Goal: Information Seeking & Learning: Find specific fact

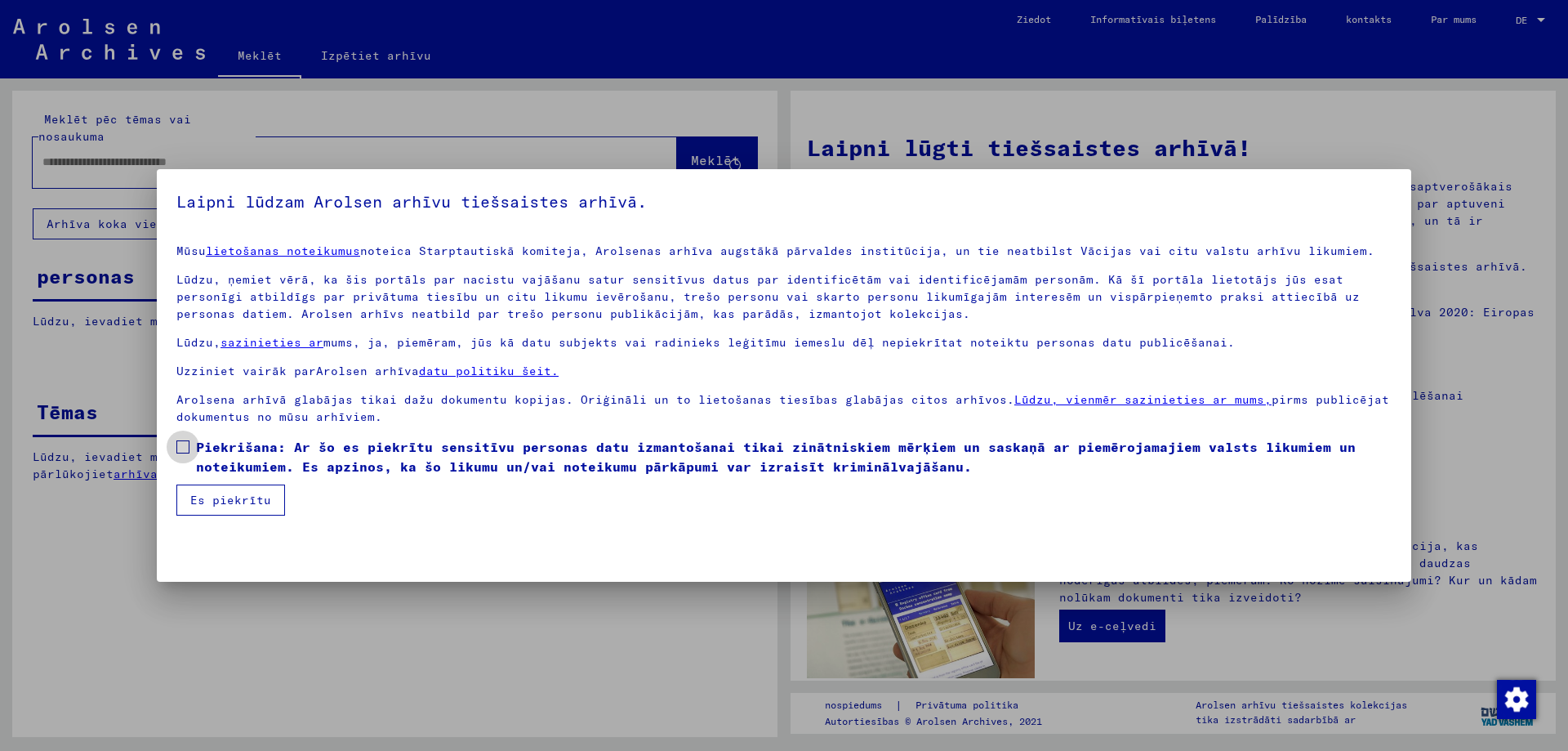
click at [184, 445] on span at bounding box center [183, 447] width 13 height 13
click at [214, 501] on font "Es piekrītu" at bounding box center [230, 500] width 81 height 15
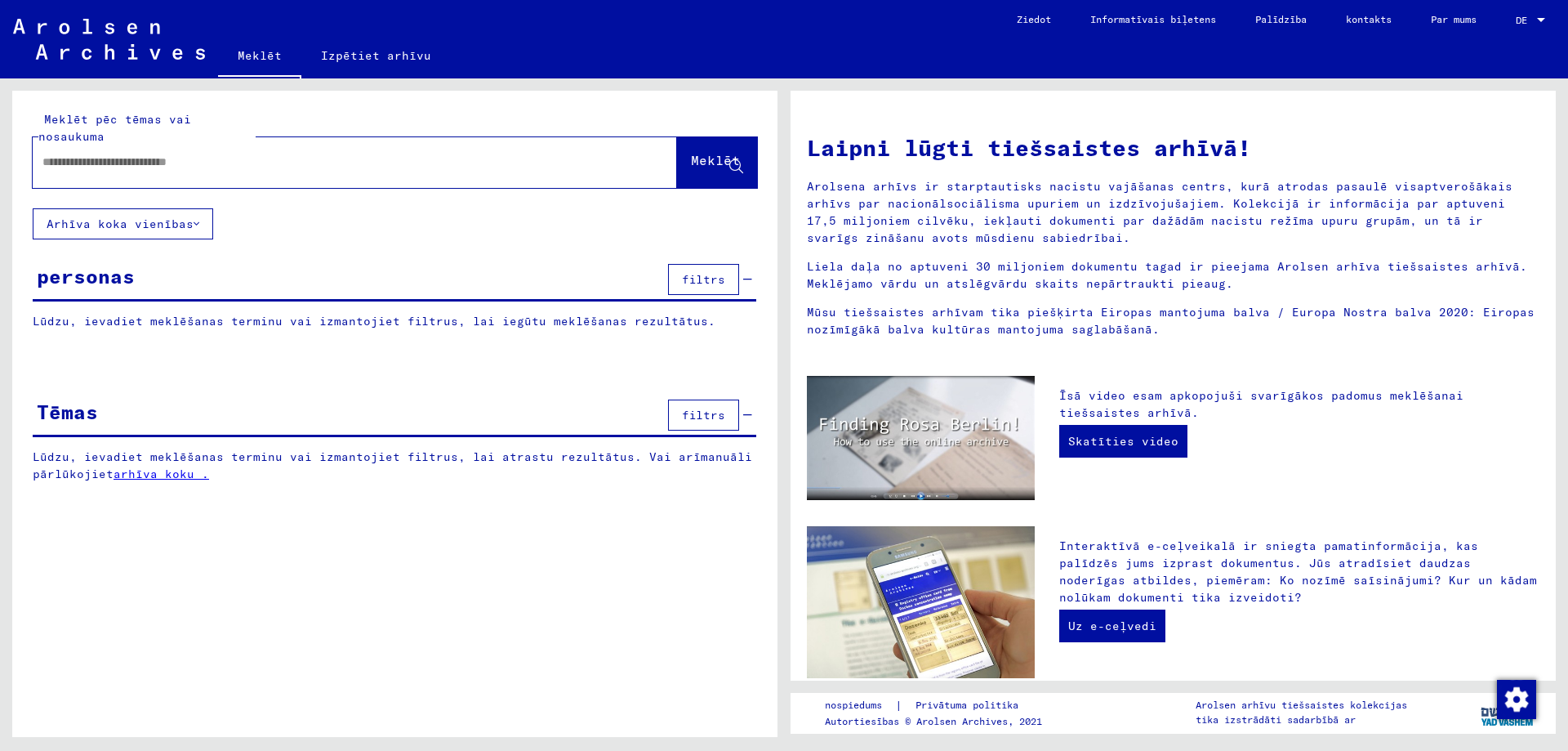
click at [104, 171] on input "text" at bounding box center [335, 162] width 586 height 17
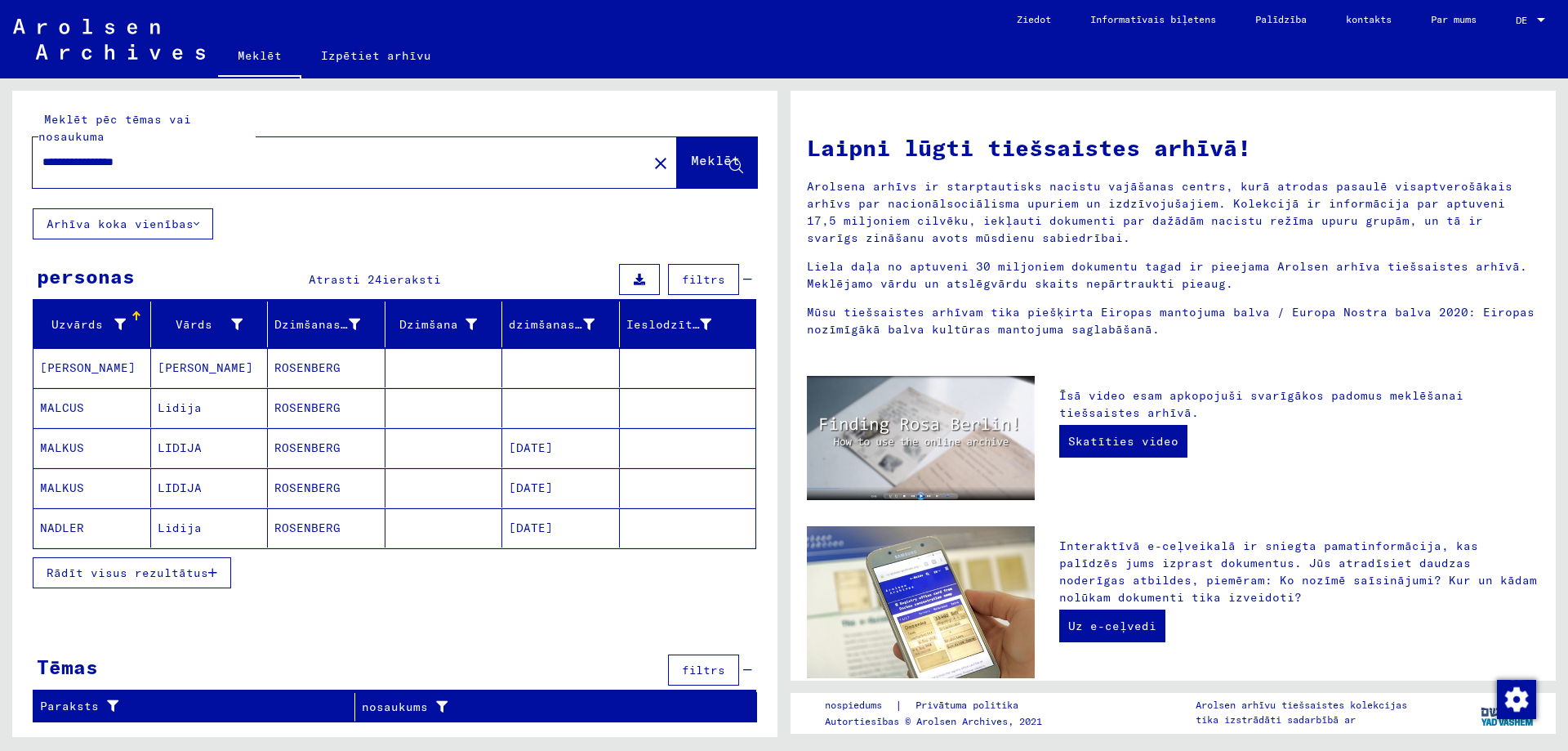
click at [210, 578] on icon "button" at bounding box center [213, 572] width 9 height 11
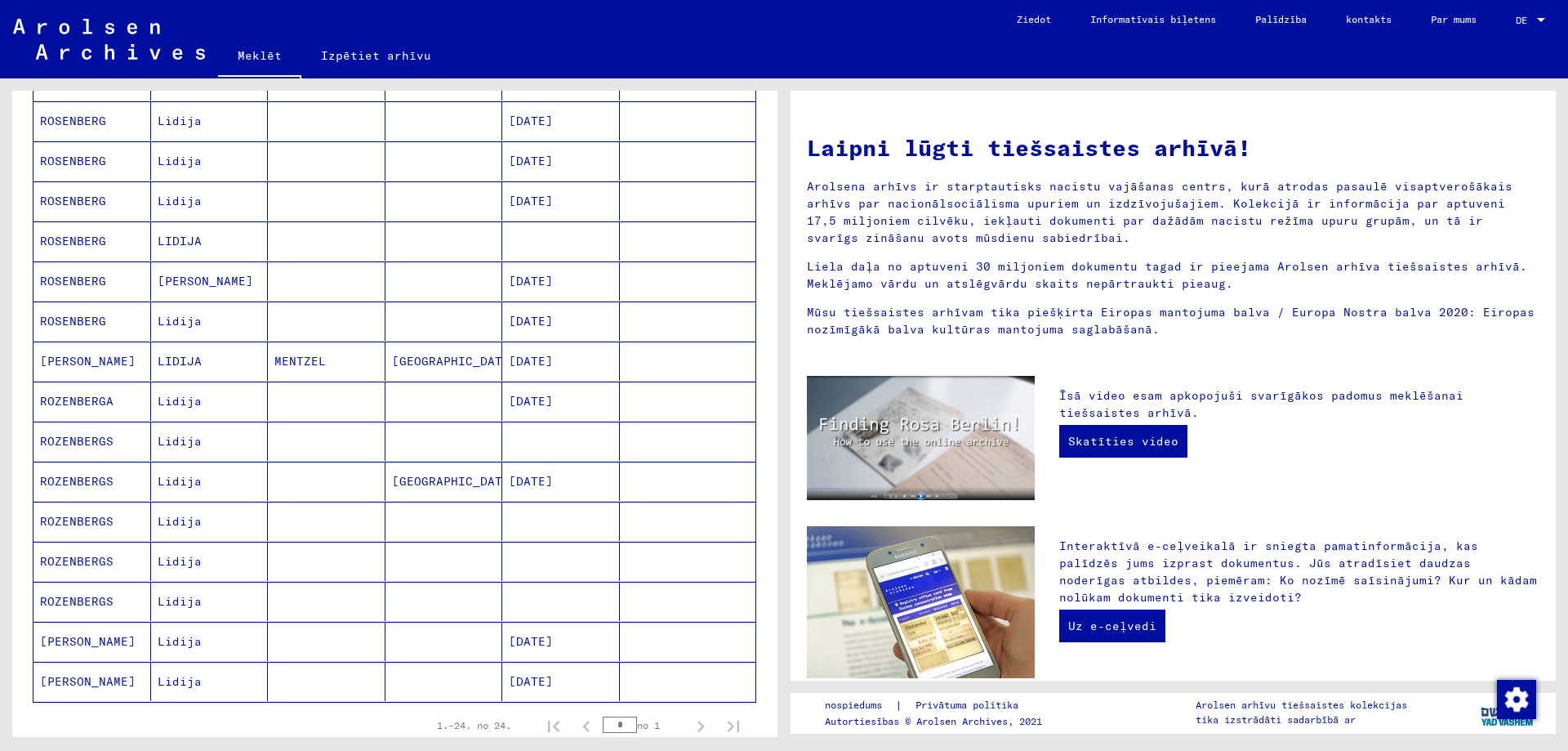
scroll to position [654, 0]
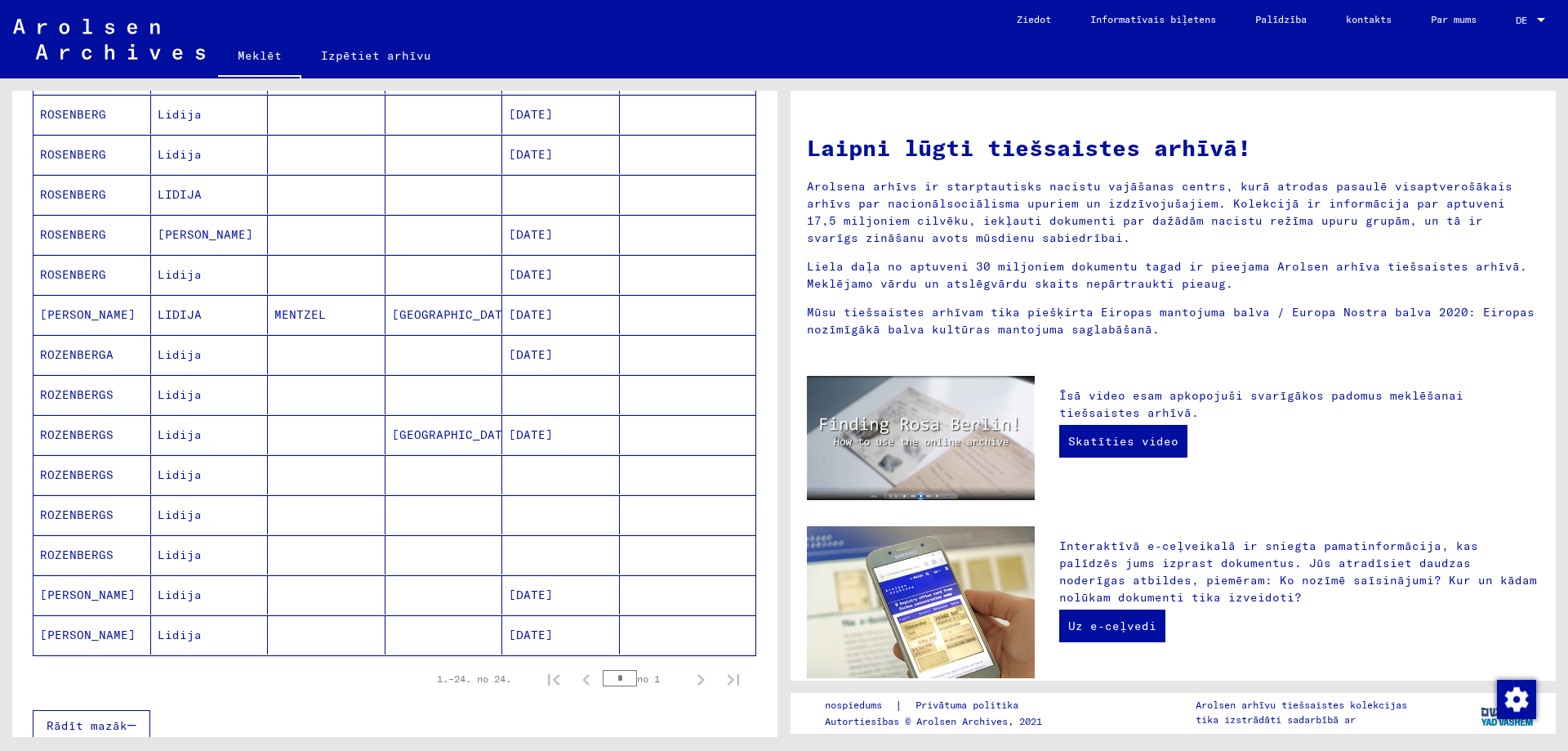
click at [179, 442] on font "Lidija" at bounding box center [179, 435] width 44 height 15
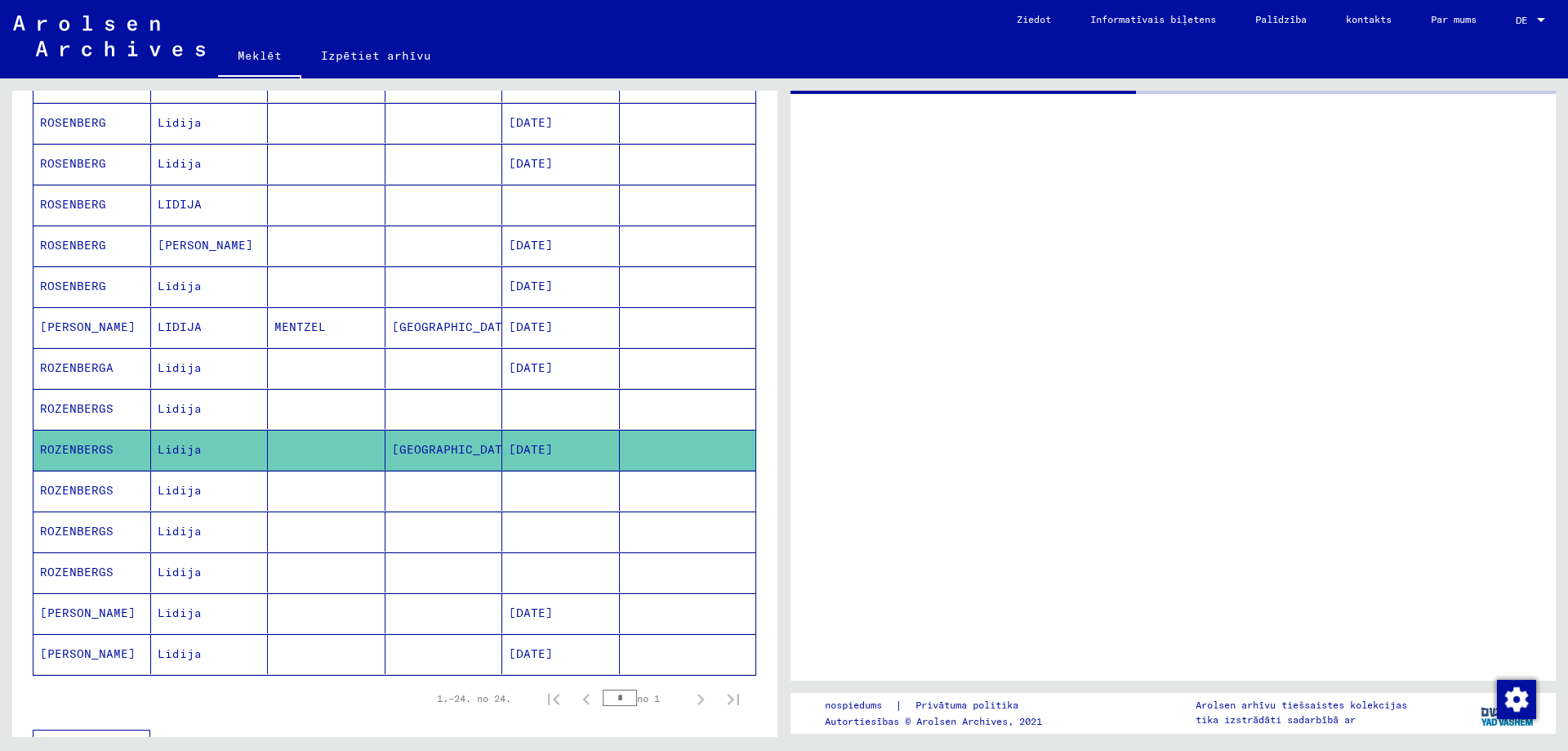
scroll to position [661, 0]
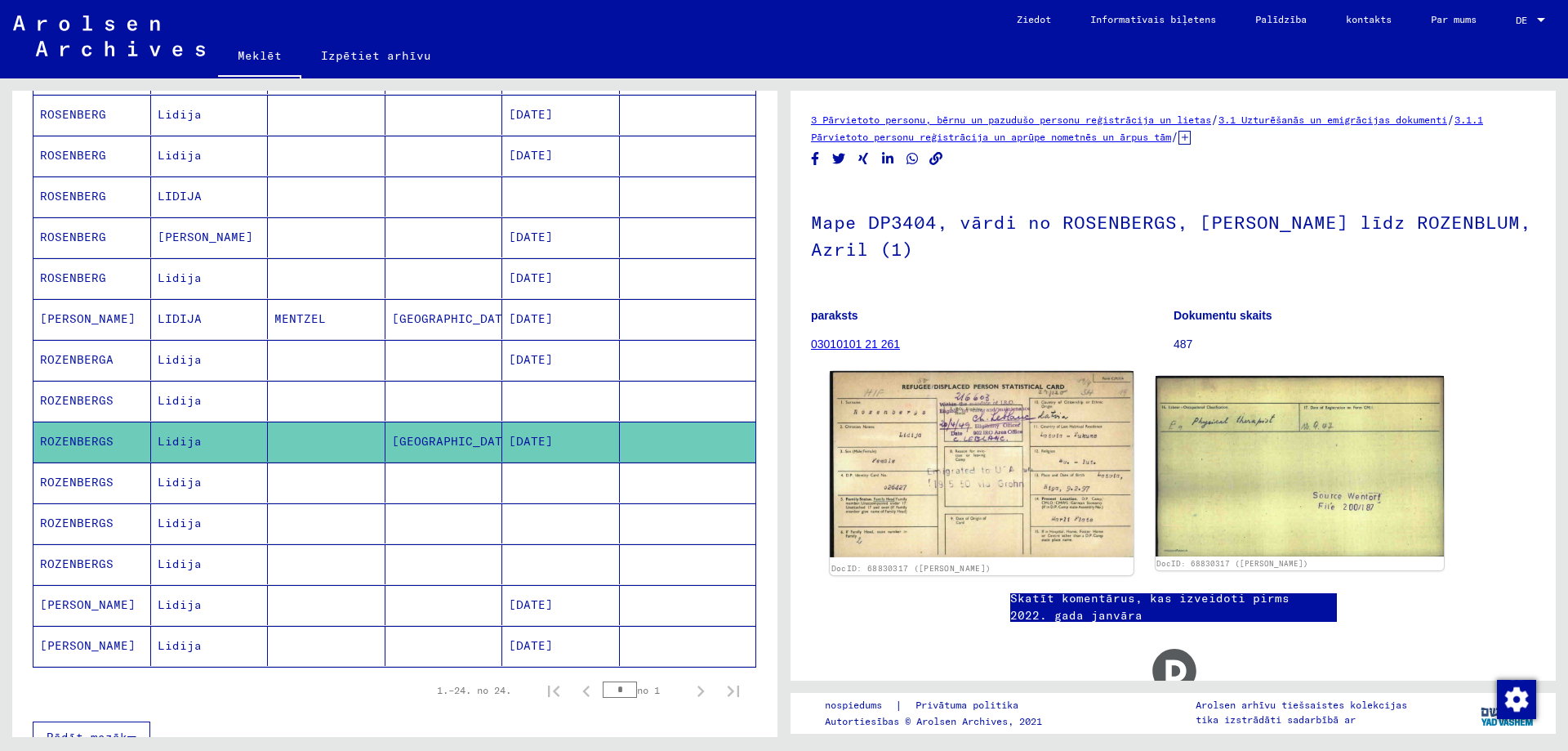
click at [953, 471] on img at bounding box center [981, 464] width 303 height 186
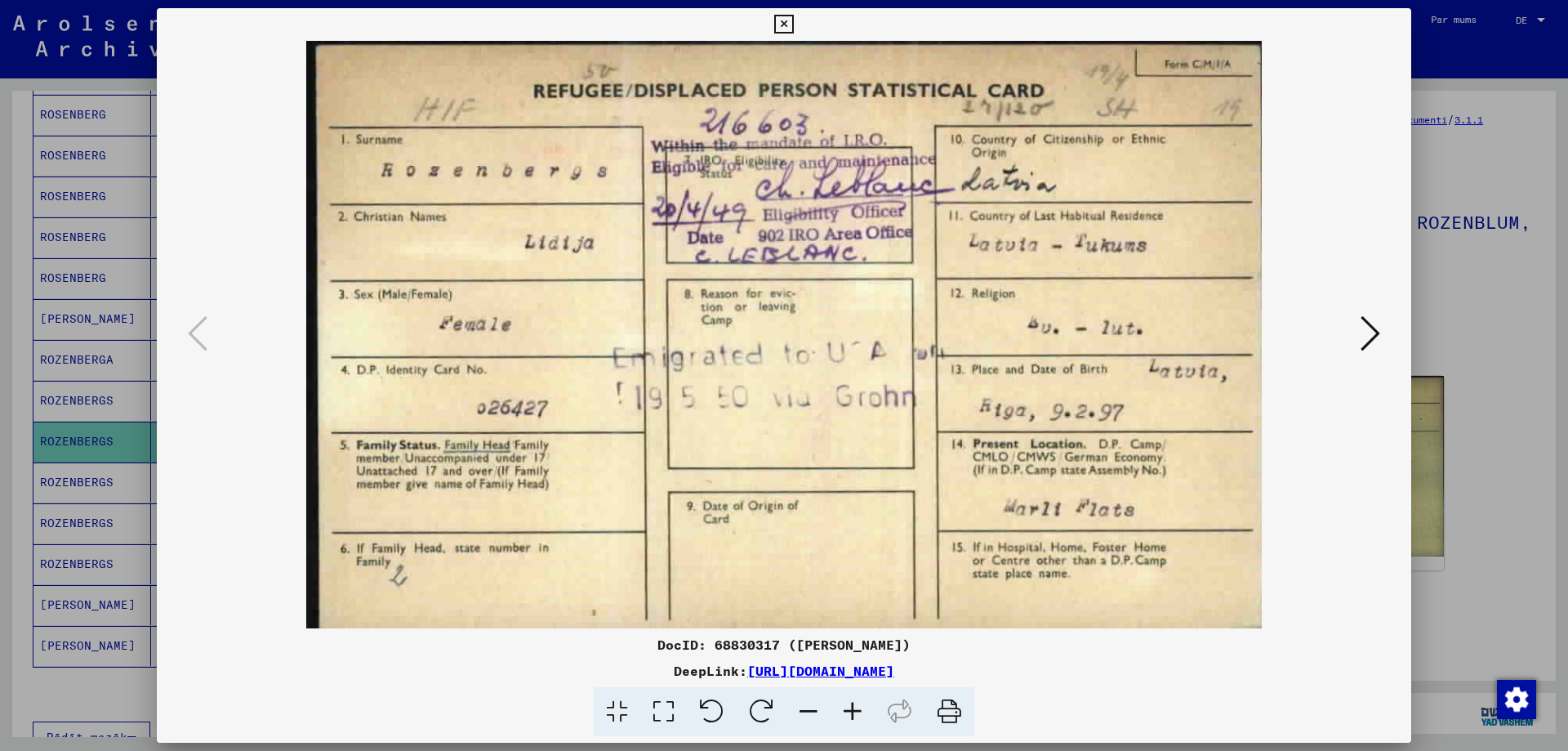
scroll to position [0, 0]
click at [1361, 353] on icon at bounding box center [1371, 333] width 20 height 40
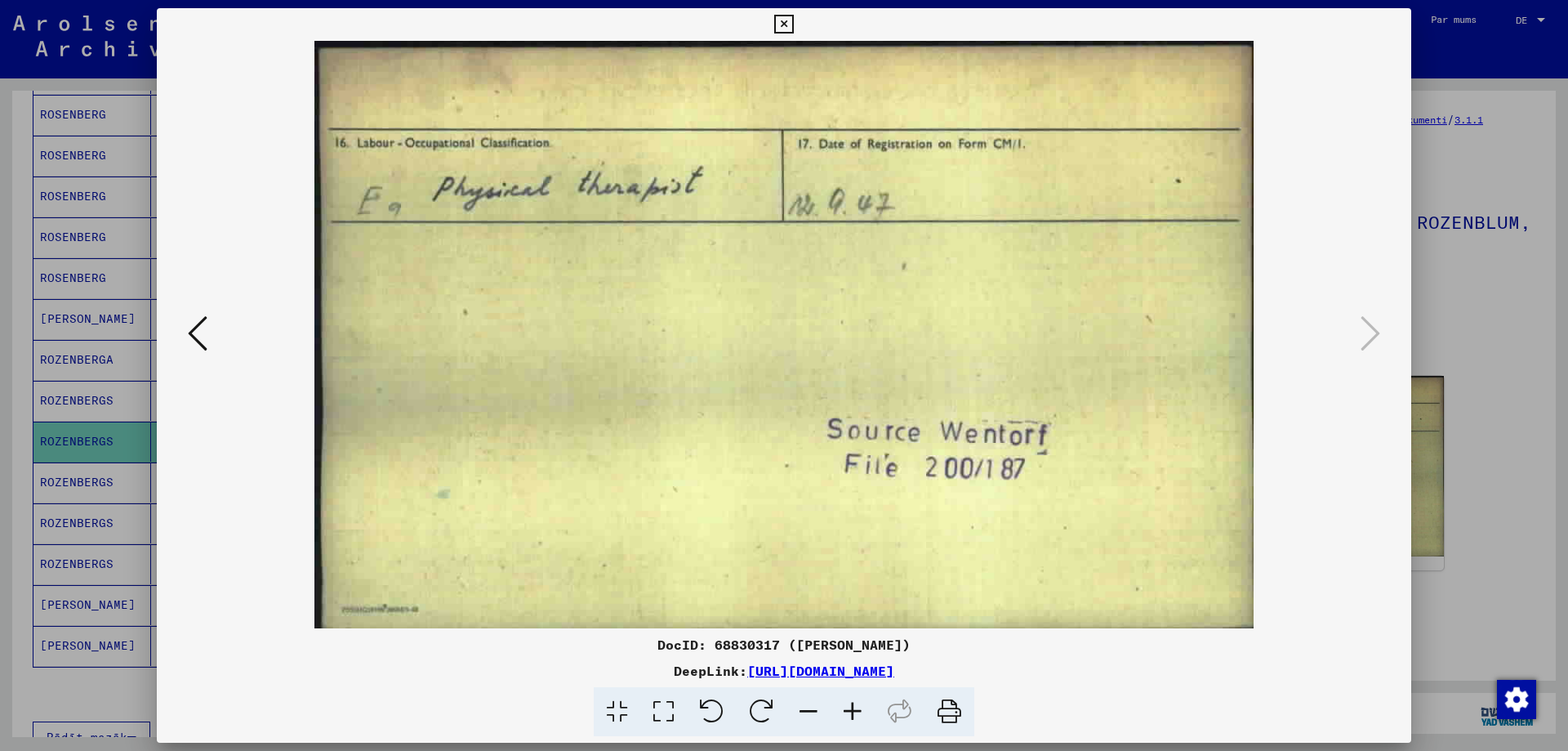
click at [783, 23] on icon at bounding box center [784, 25] width 19 height 20
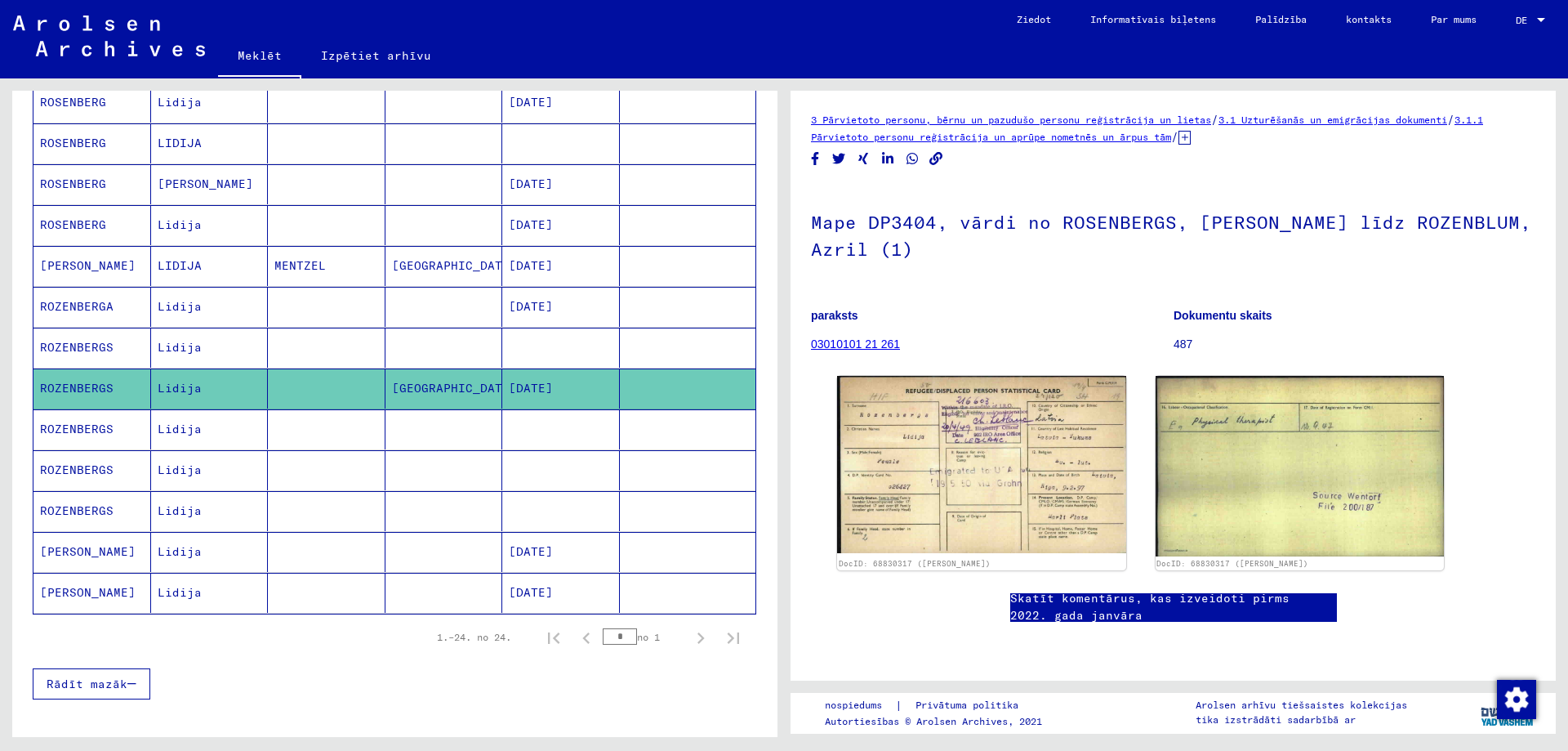
scroll to position [743, 0]
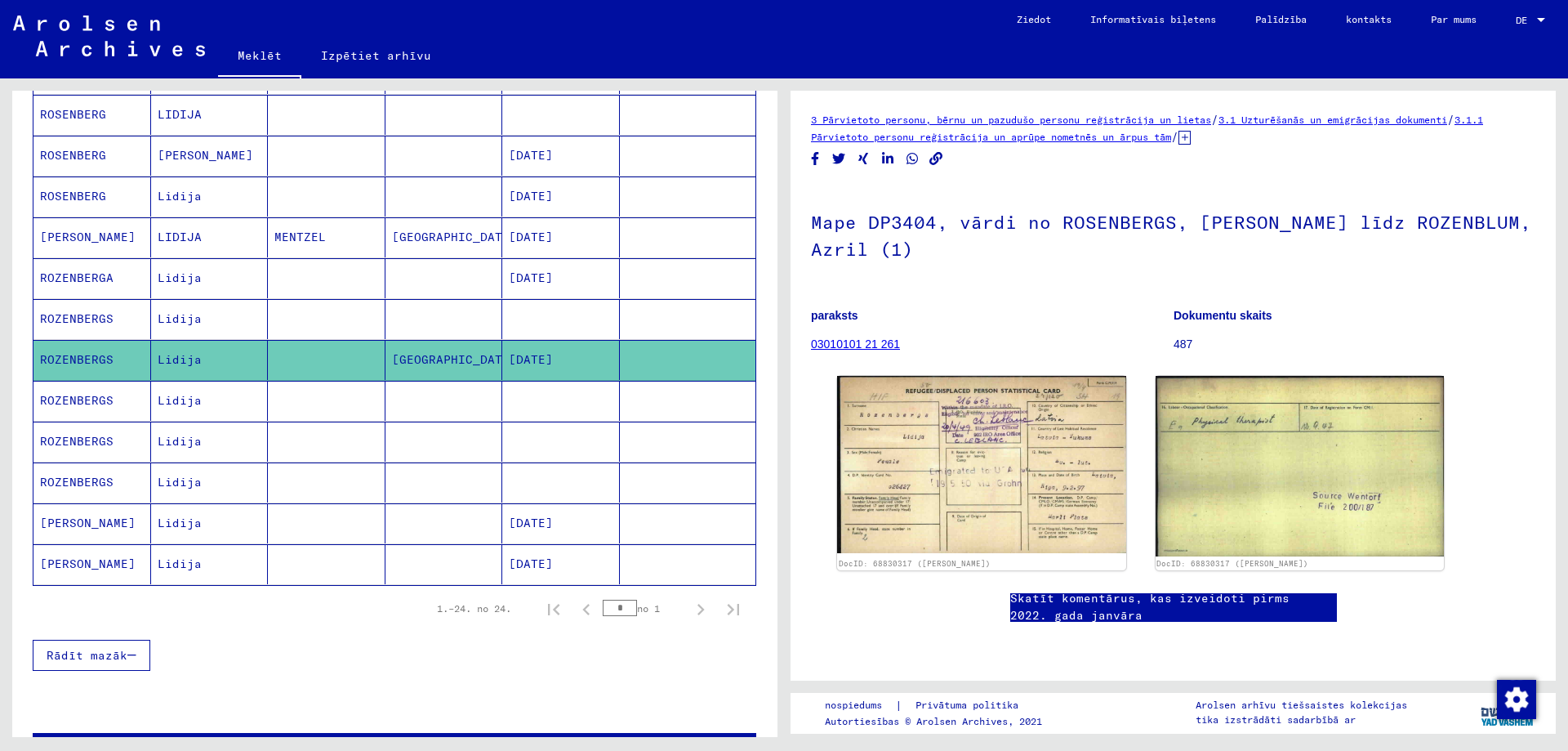
click at [193, 326] on font "Lidija" at bounding box center [179, 318] width 44 height 15
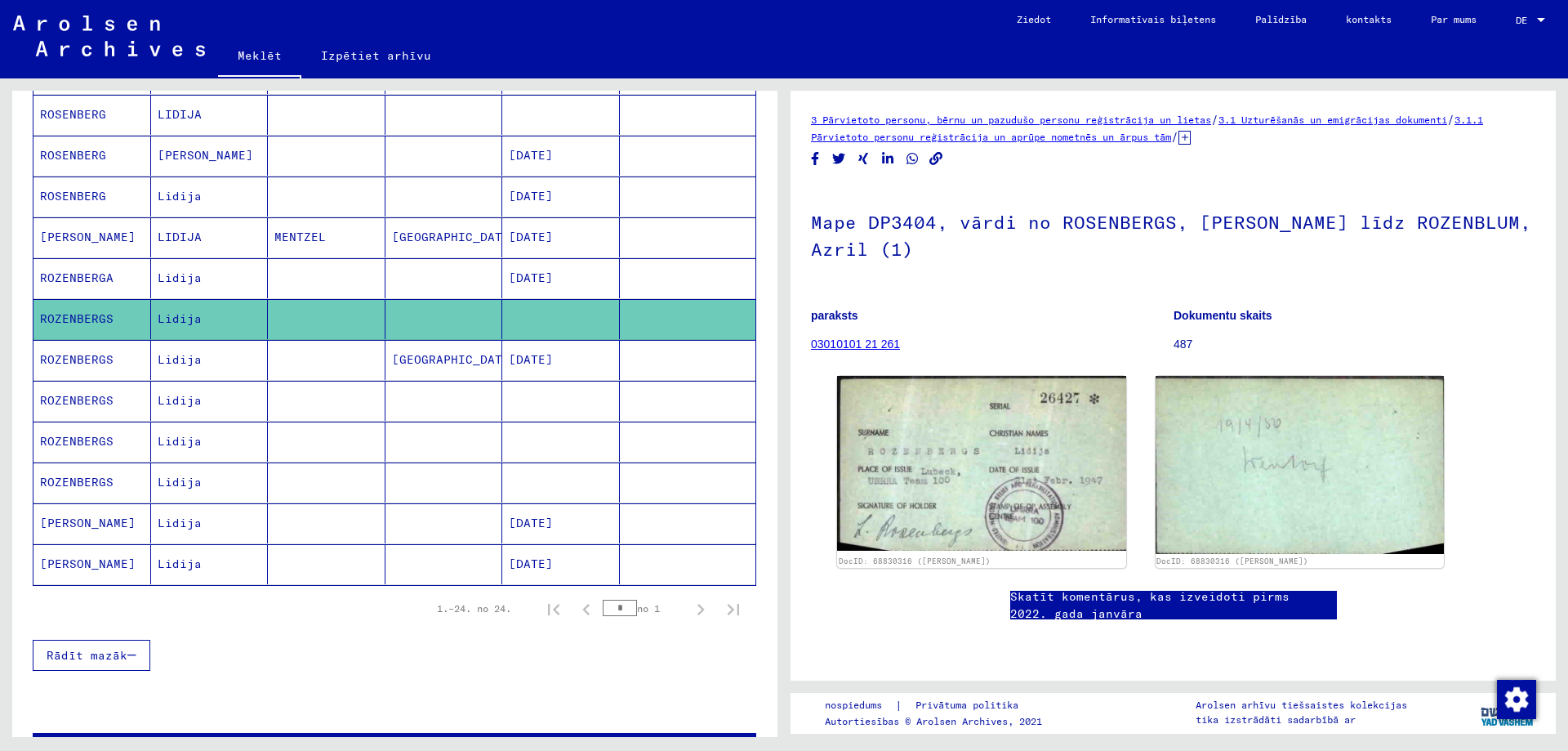
click at [177, 408] on font "Lidija" at bounding box center [179, 401] width 44 height 15
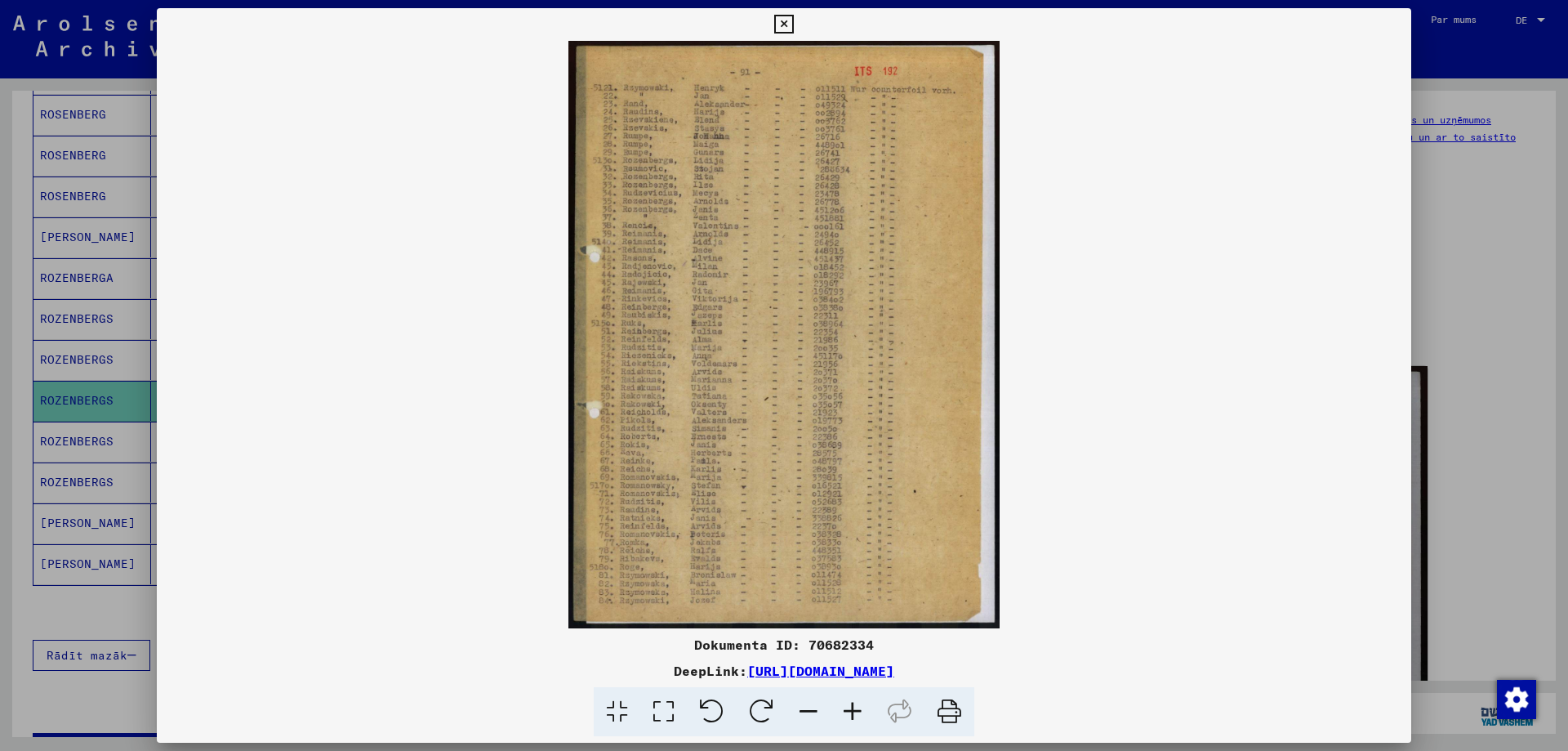
click at [640, 731] on icon at bounding box center [663, 711] width 46 height 50
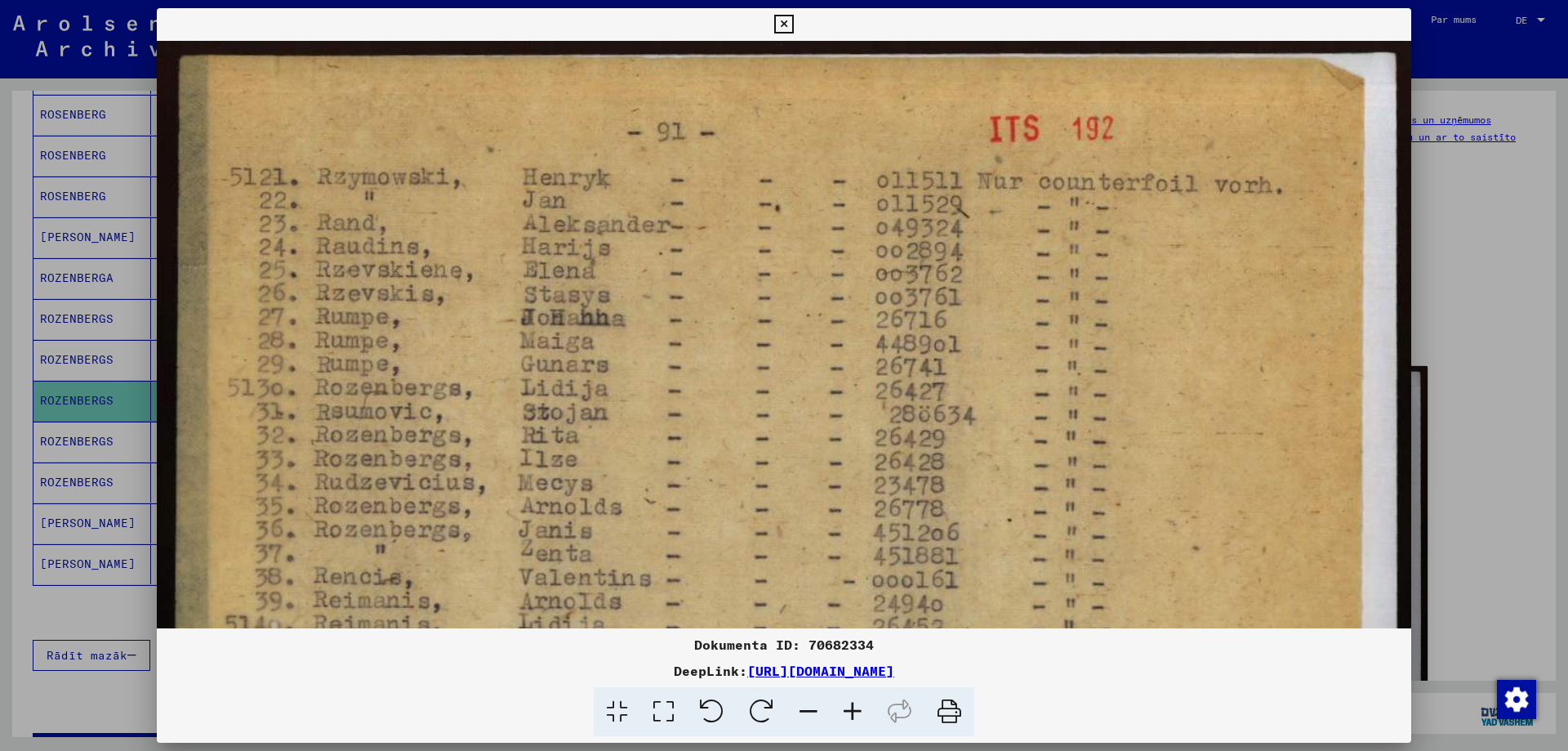
click at [775, 21] on icon at bounding box center [784, 25] width 19 height 20
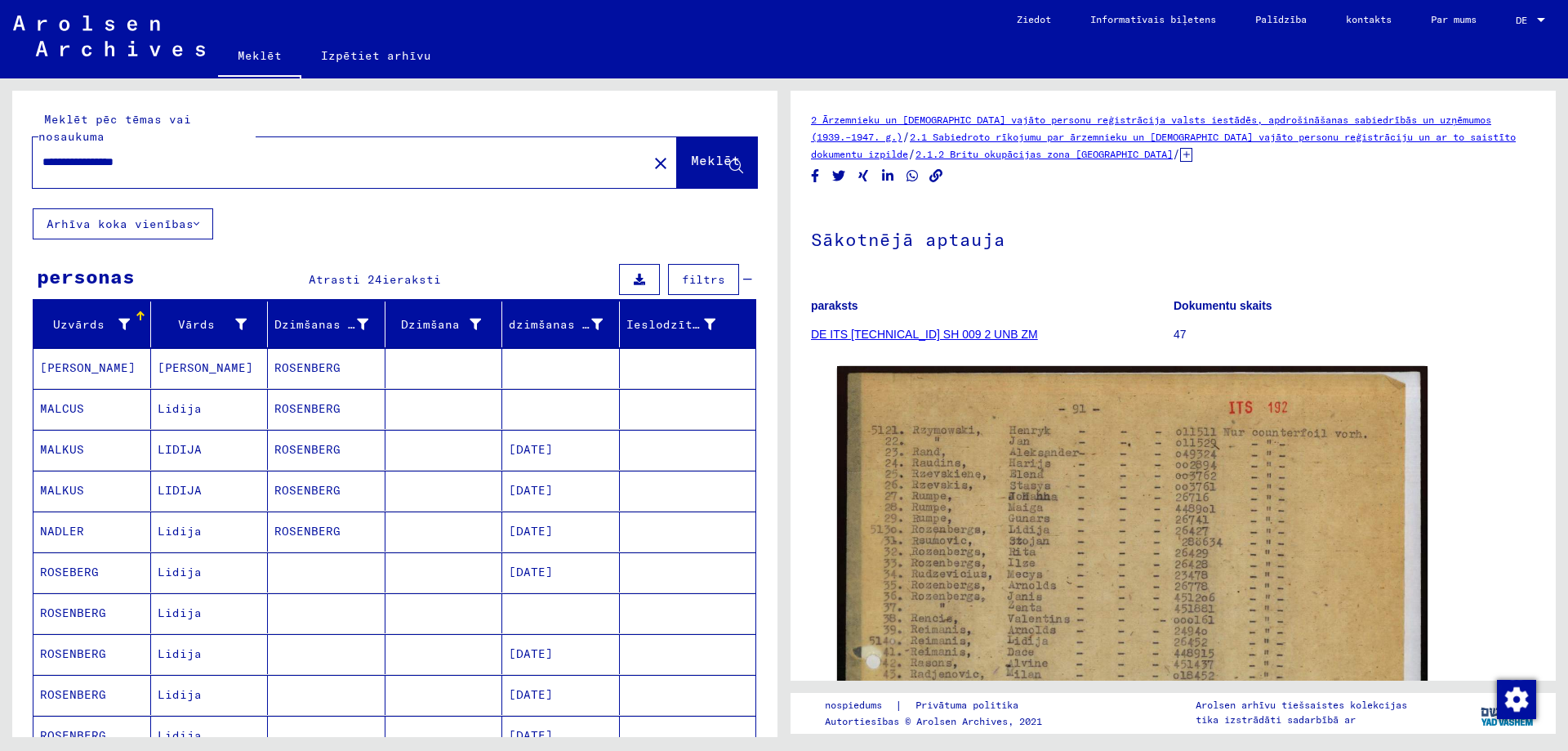
click at [181, 171] on input "**********" at bounding box center [340, 162] width 595 height 17
type input "*"
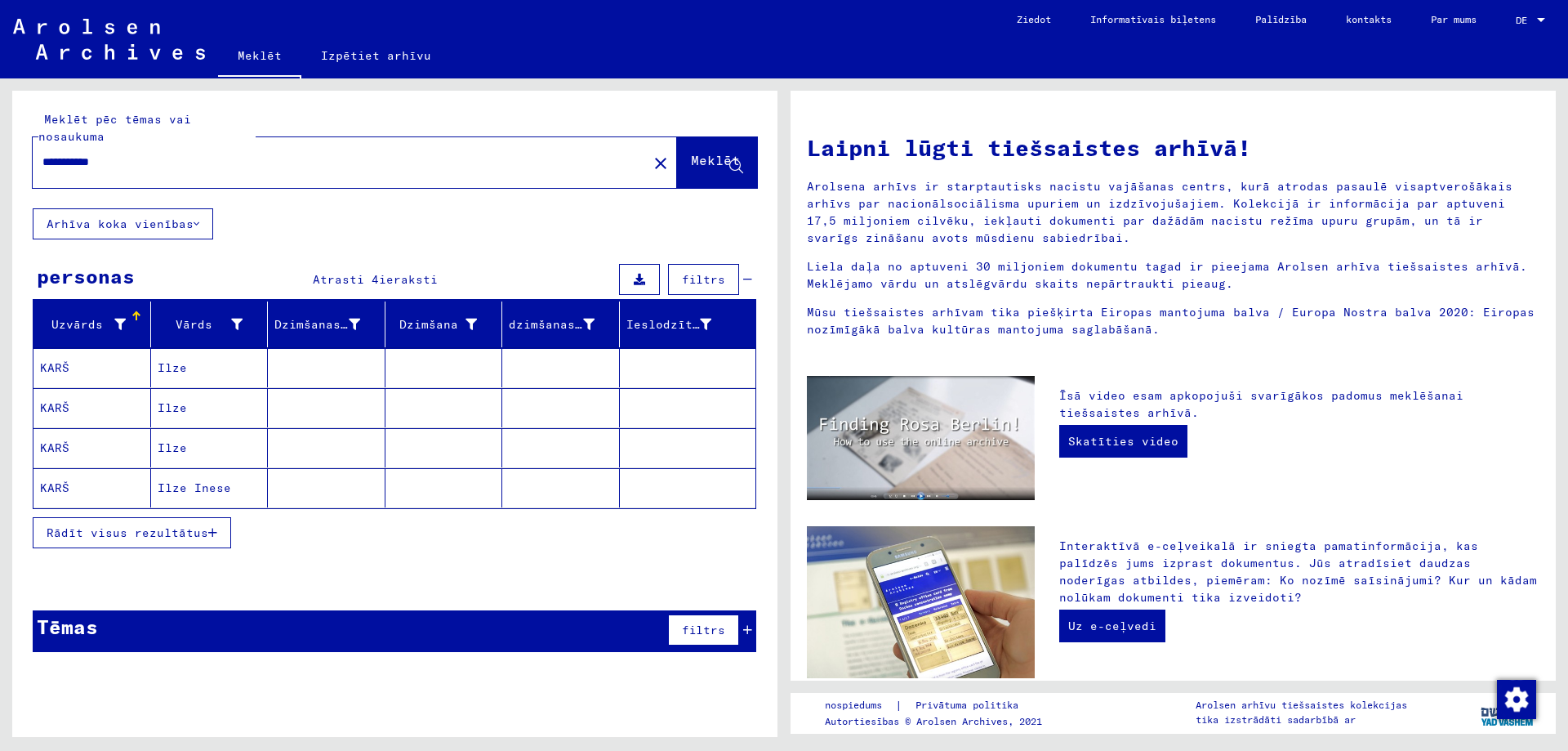
click at [209, 538] on icon "button" at bounding box center [213, 533] width 9 height 11
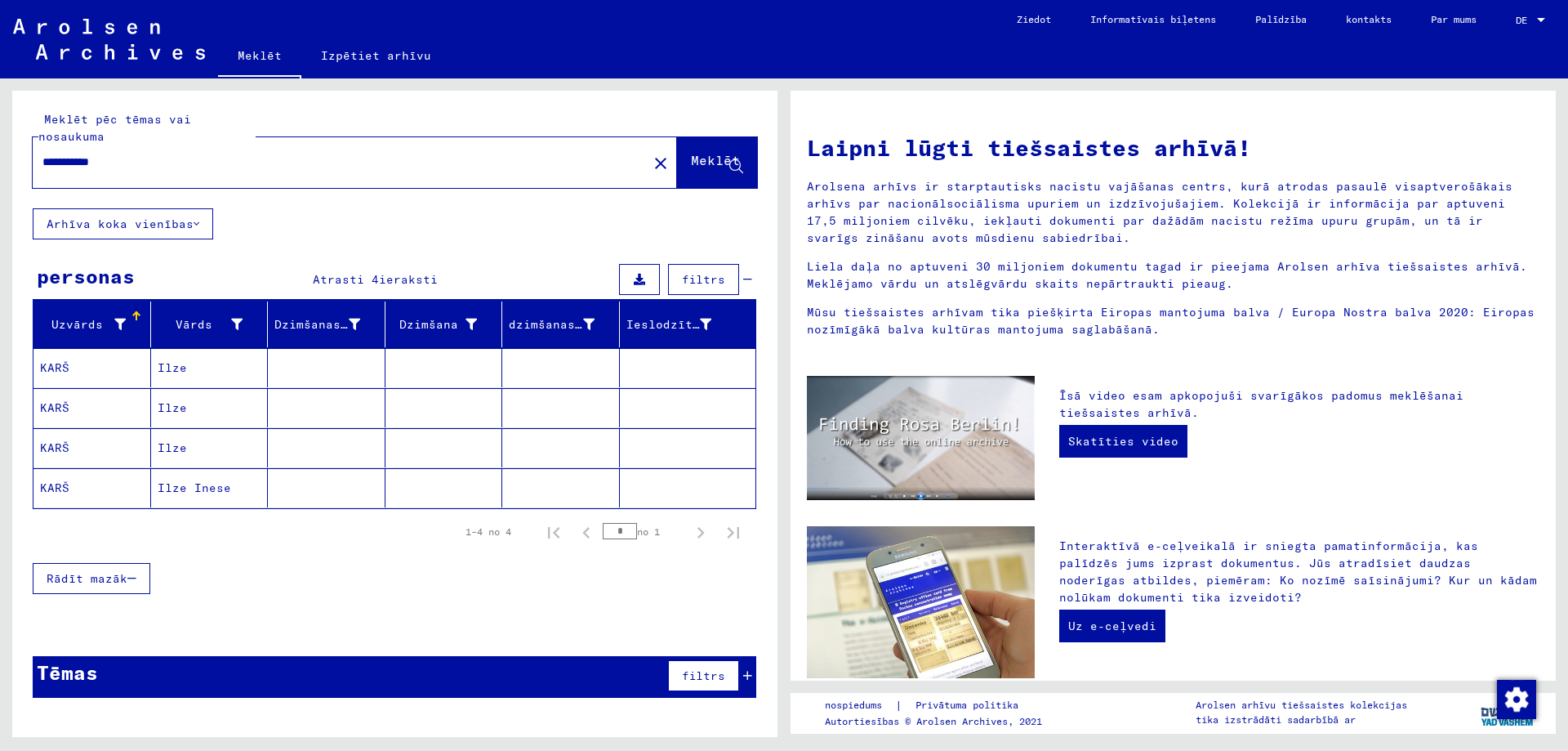
click at [127, 171] on input "**********" at bounding box center [335, 162] width 586 height 17
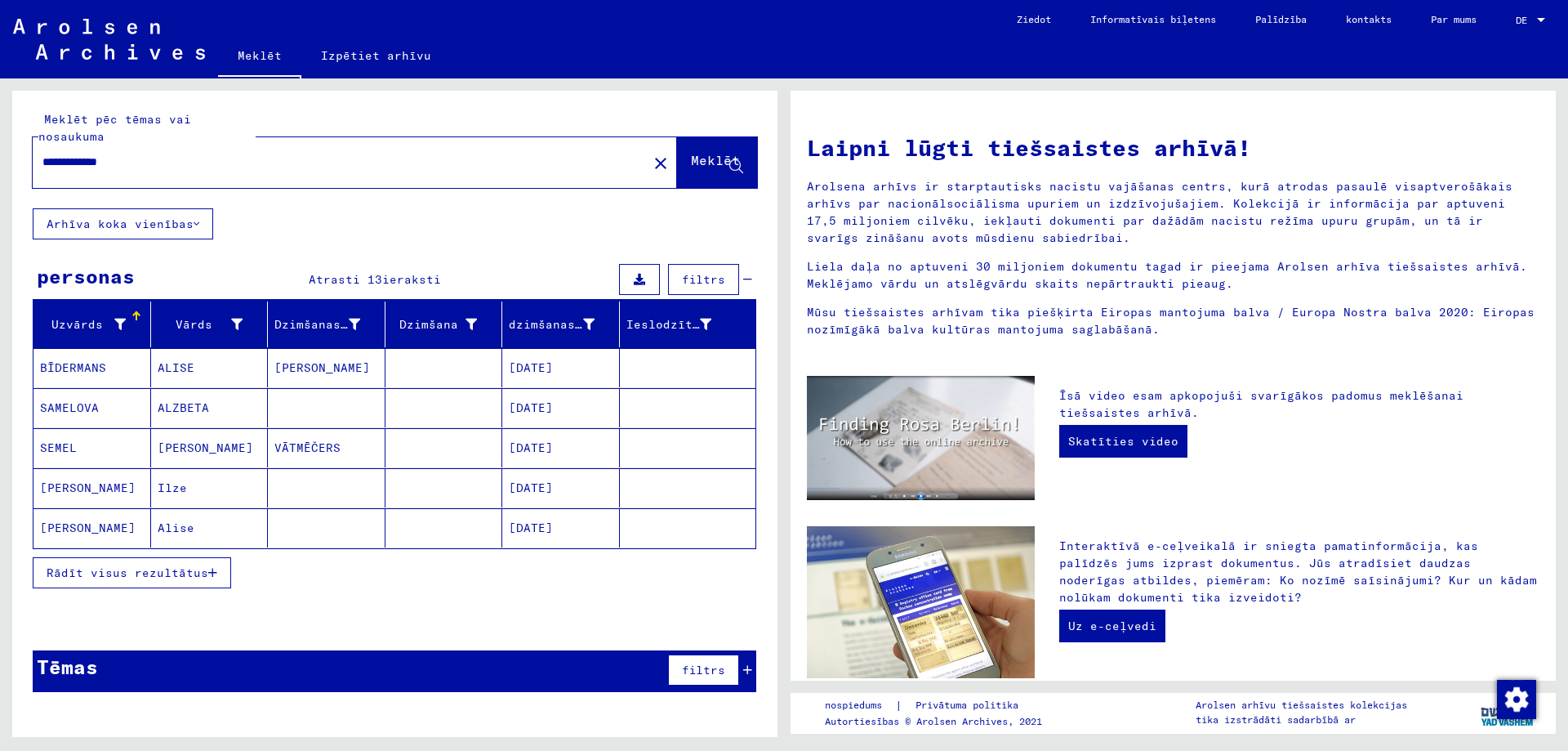
click at [171, 495] on font "Ilze" at bounding box center [172, 487] width 29 height 15
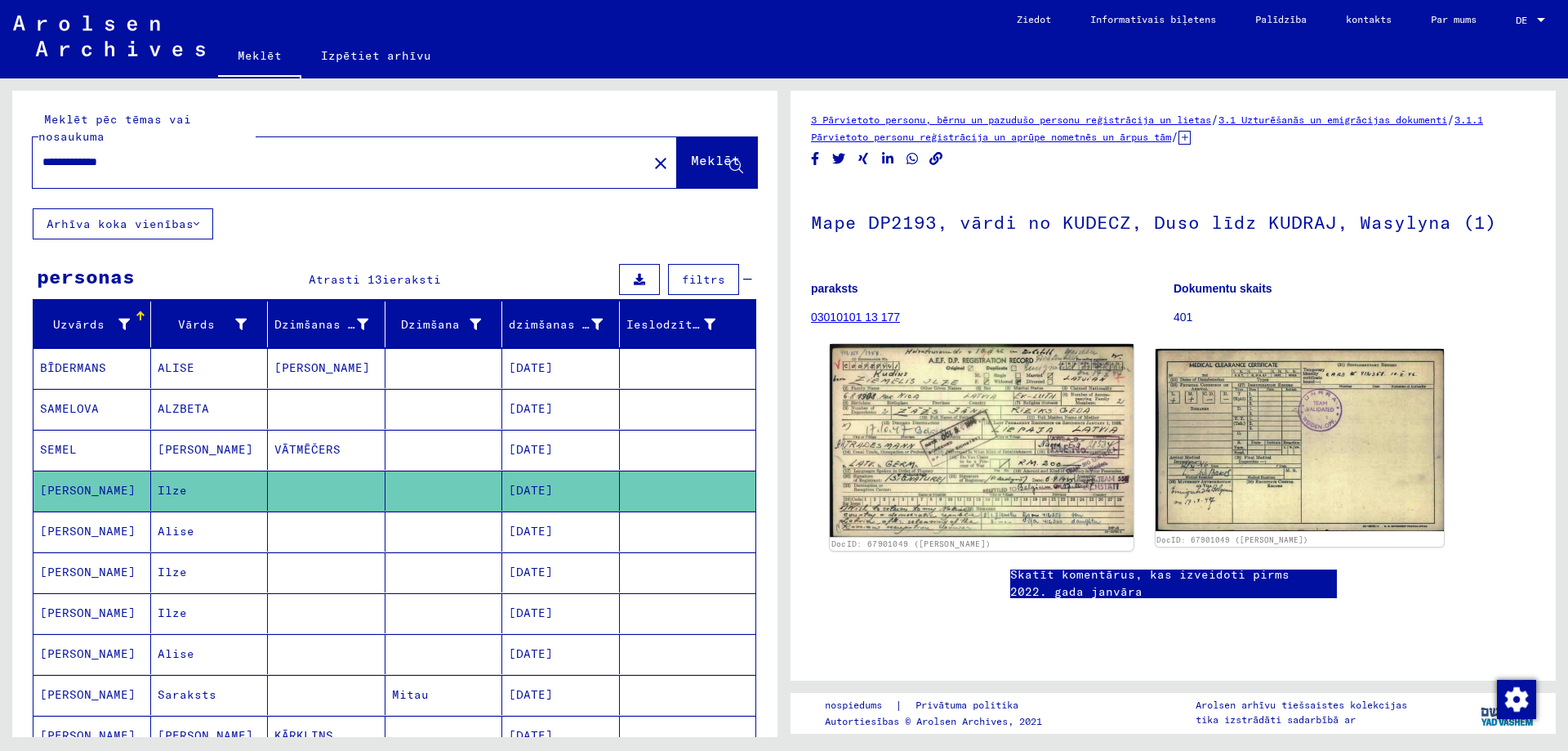
click at [941, 470] on img at bounding box center [981, 440] width 303 height 193
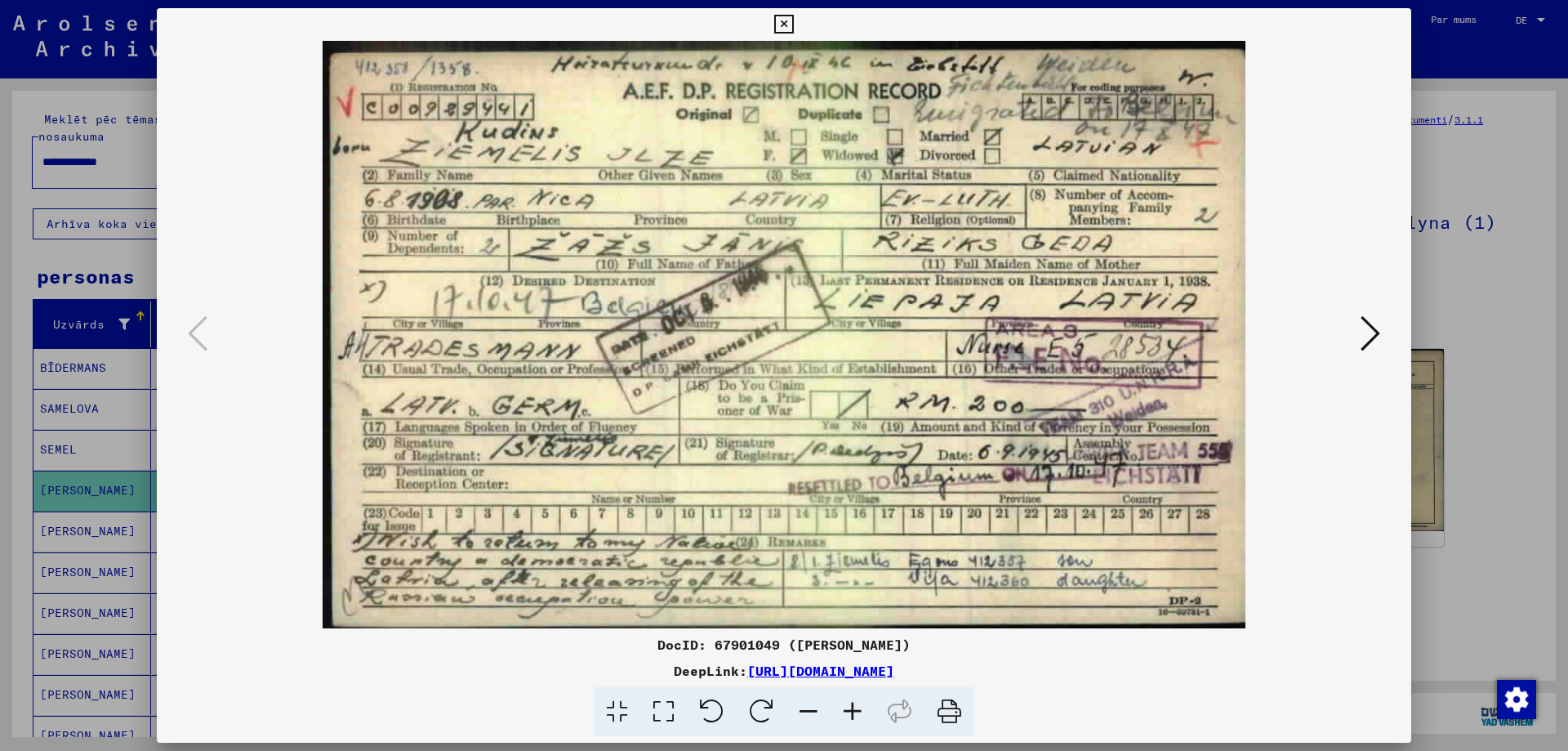
click at [784, 34] on icon at bounding box center [784, 25] width 19 height 20
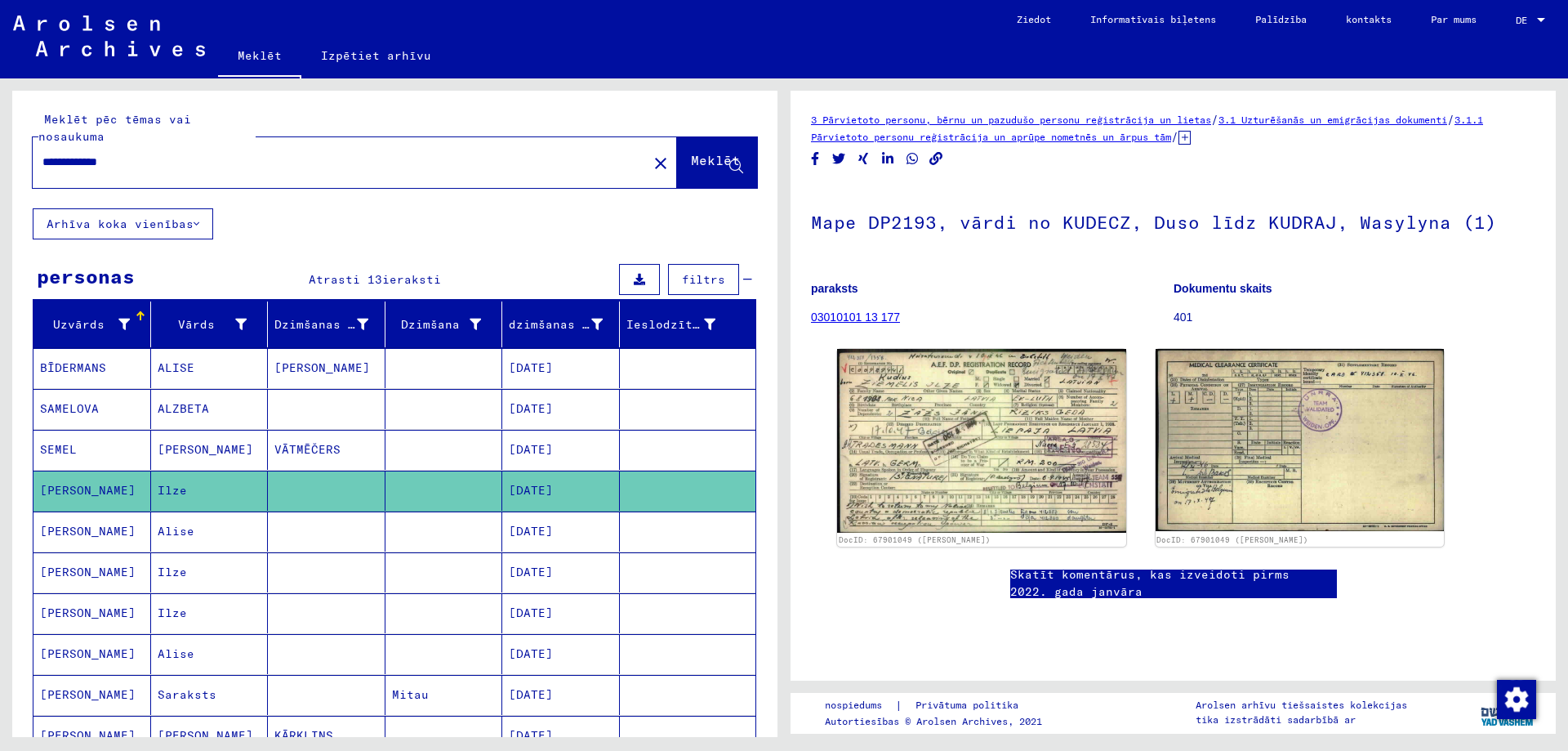
click at [171, 579] on font "Ilze" at bounding box center [172, 572] width 29 height 15
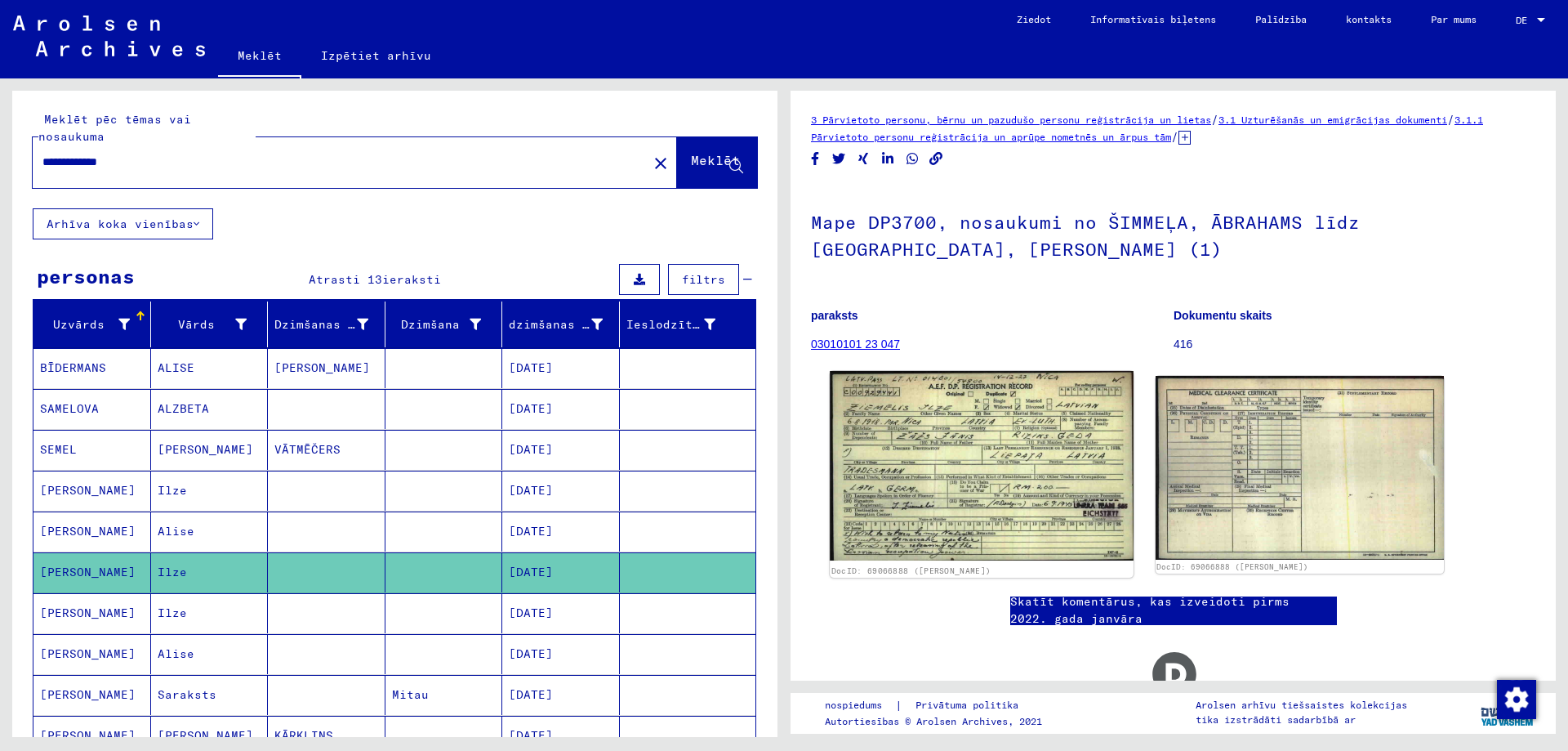
click at [981, 469] on img at bounding box center [981, 466] width 303 height 190
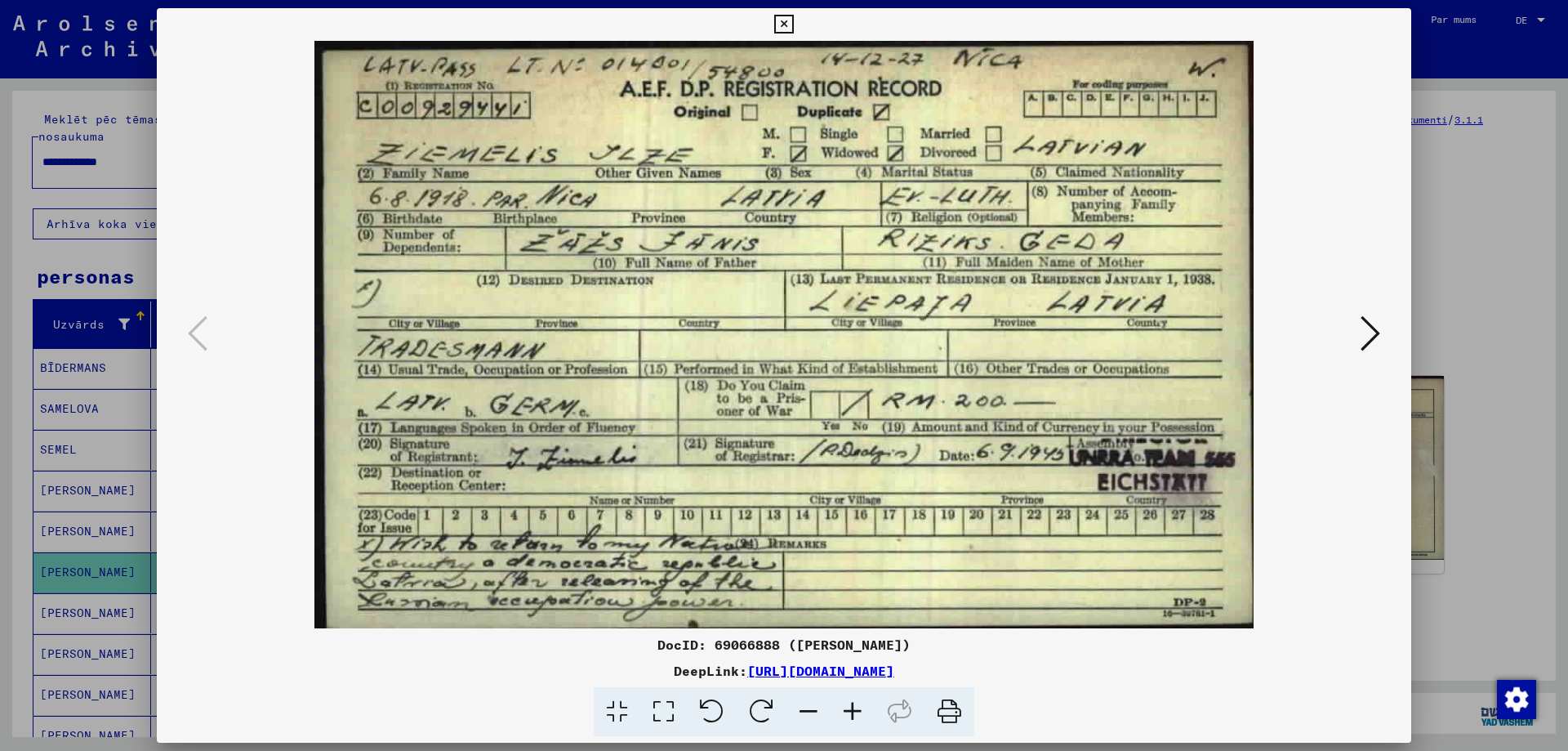
click at [787, 28] on icon at bounding box center [784, 25] width 19 height 20
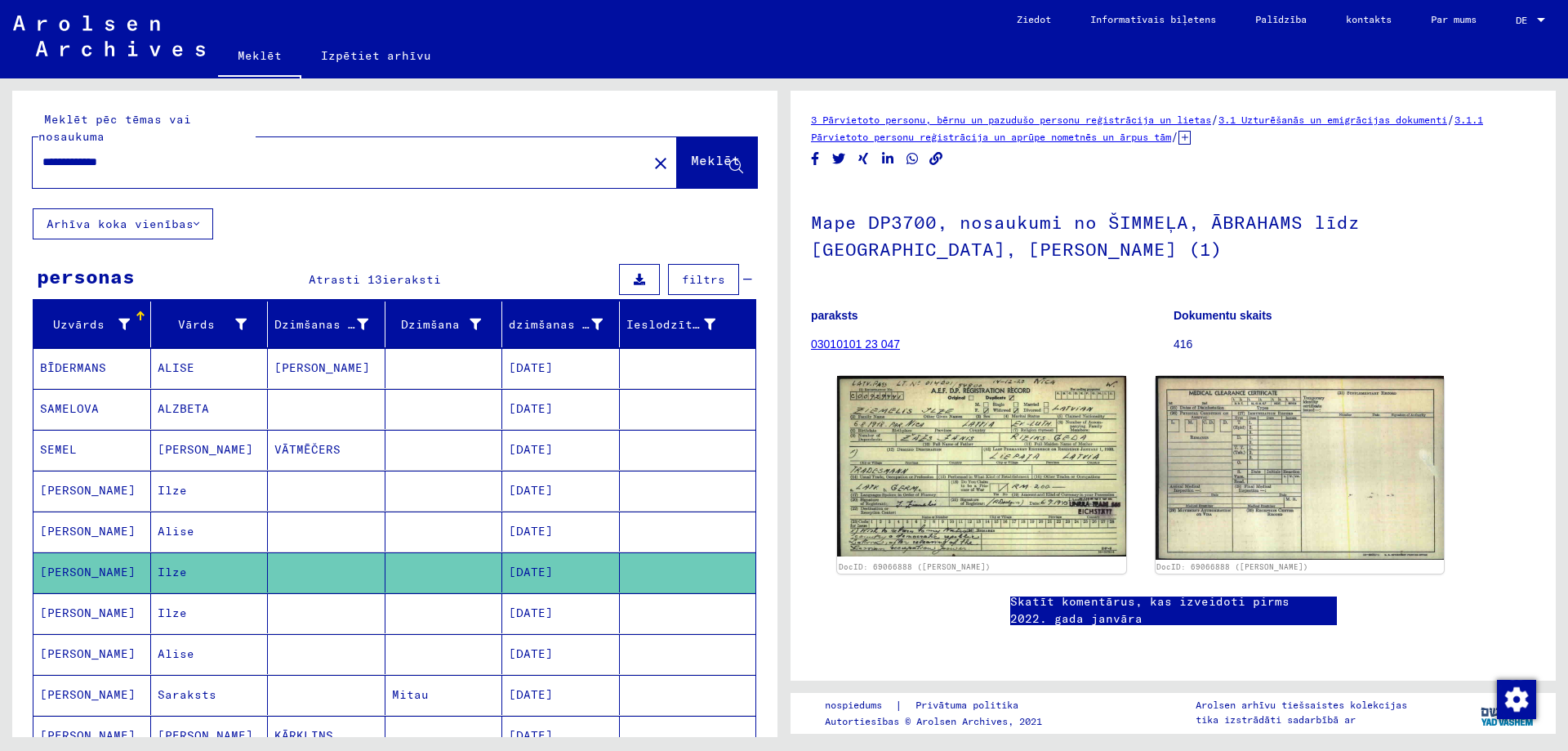
click at [151, 171] on input "**********" at bounding box center [340, 162] width 595 height 17
type input "*"
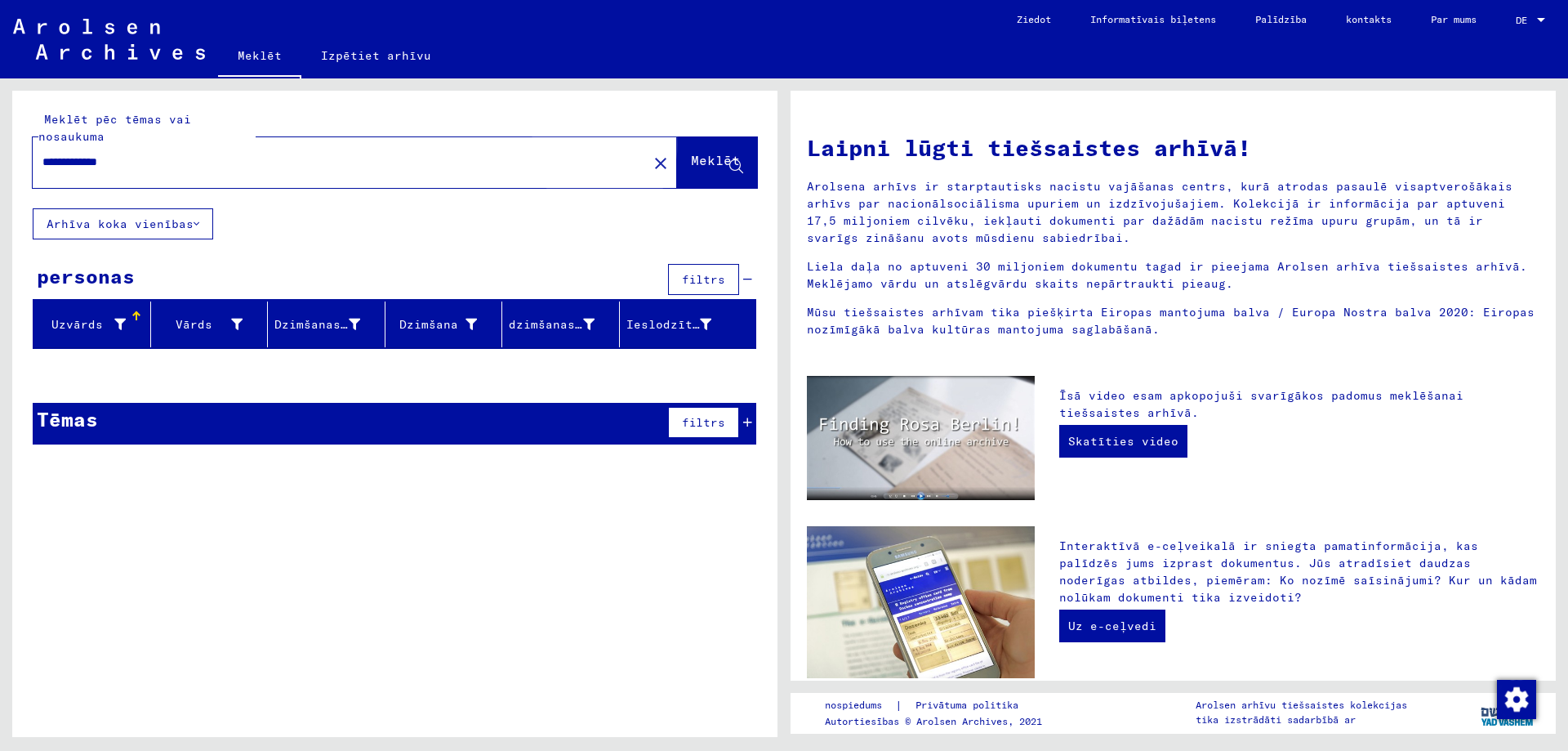
click at [691, 168] on font "Meklēt" at bounding box center [716, 160] width 49 height 16
click at [197, 239] on button "Arhīva koka vienības" at bounding box center [123, 224] width 180 height 31
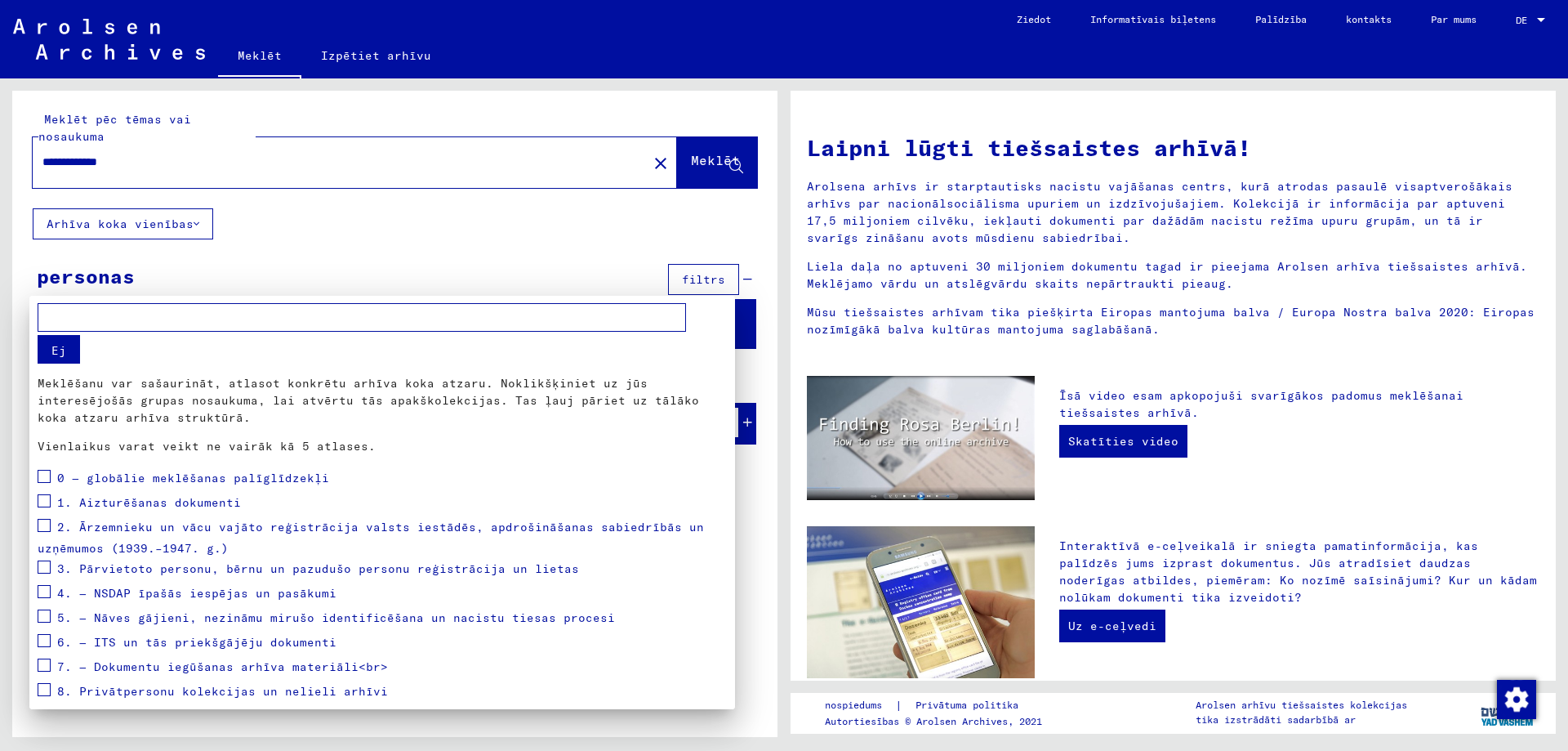
click at [154, 208] on div at bounding box center [784, 375] width 1568 height 751
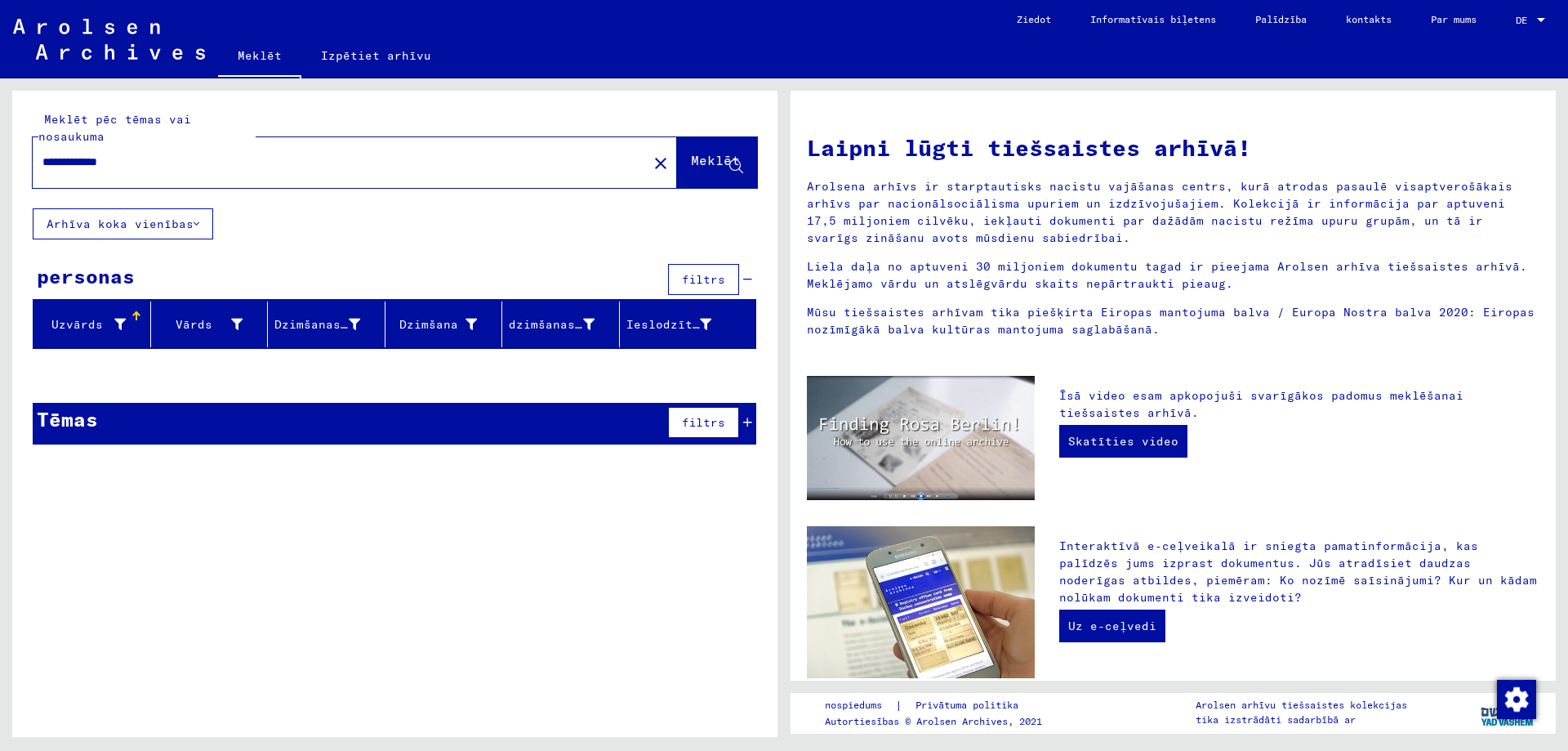
click at [143, 171] on input "**********" at bounding box center [335, 162] width 586 height 17
type input "**********"
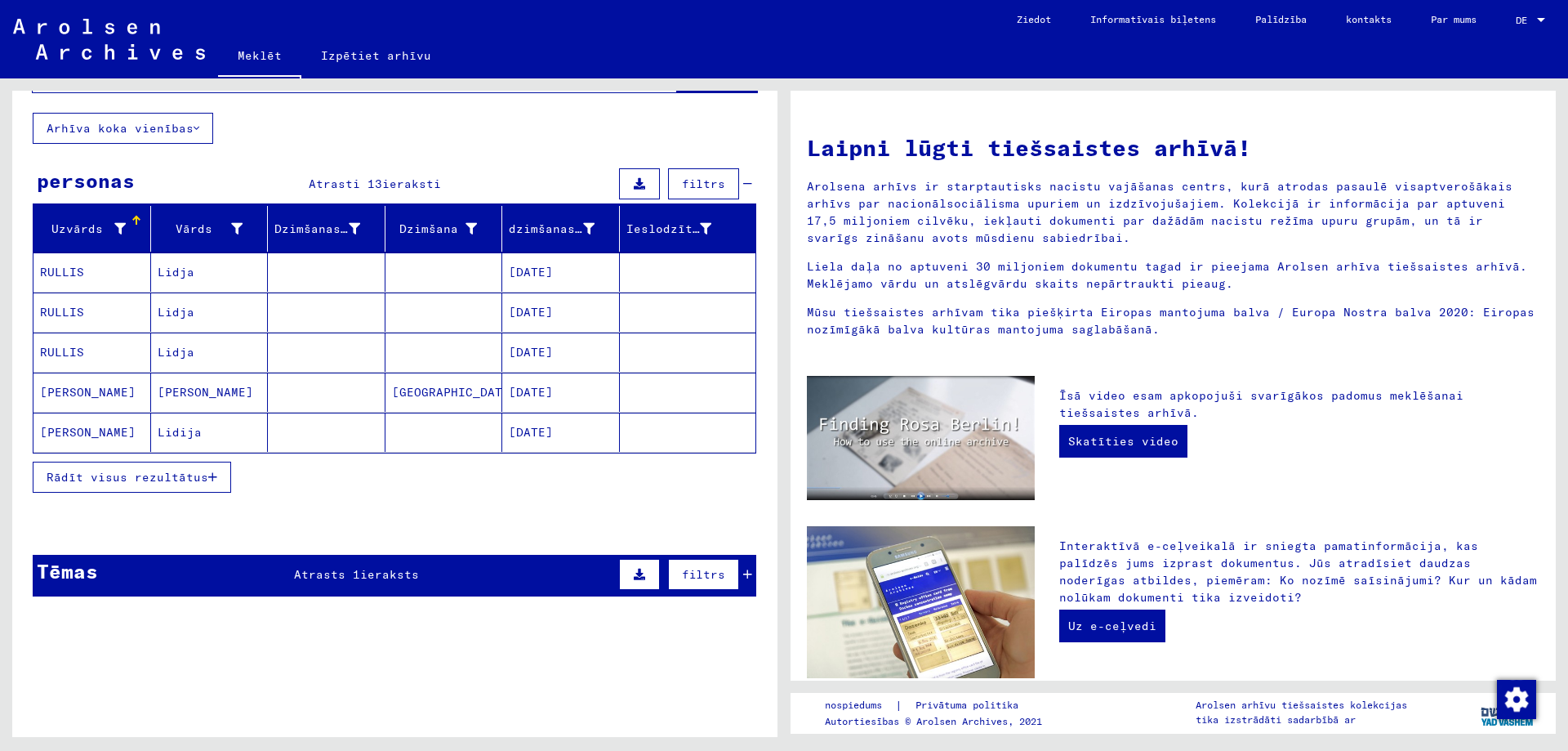
scroll to position [112, 0]
click at [179, 439] on font "Lidija" at bounding box center [179, 433] width 44 height 15
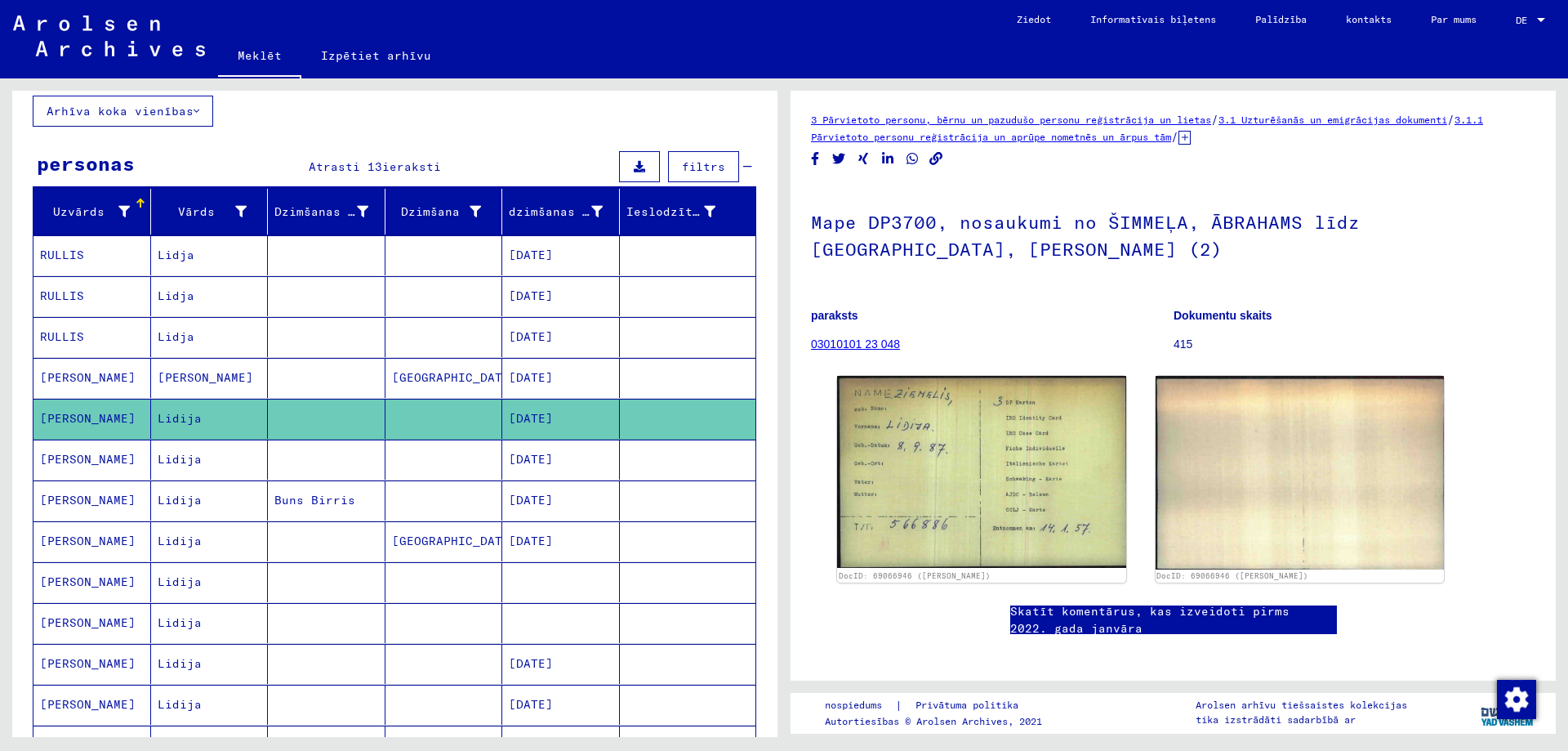
click at [181, 467] on font "Lidija" at bounding box center [179, 459] width 44 height 15
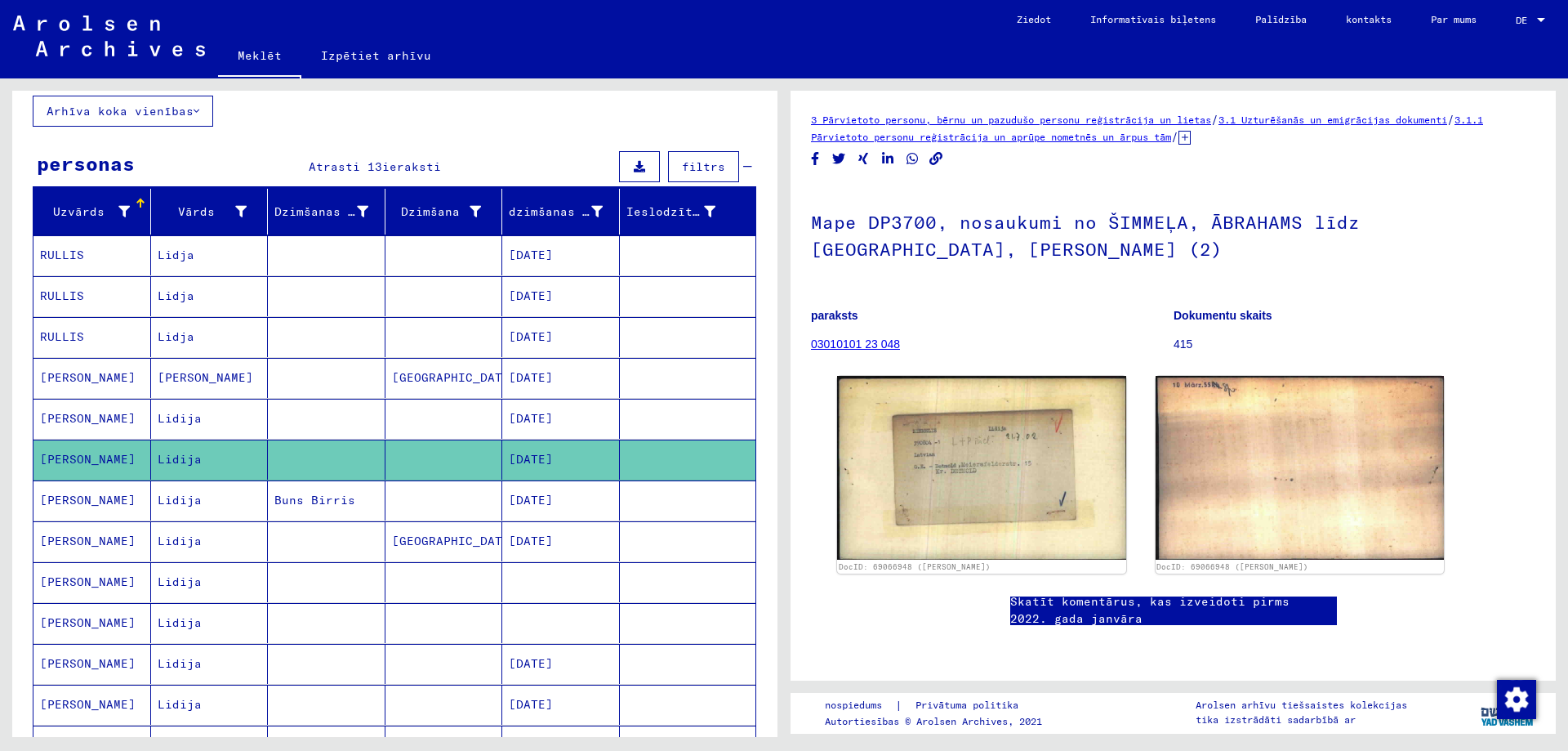
click at [179, 561] on mat-cell "Lidija" at bounding box center [210, 541] width 118 height 40
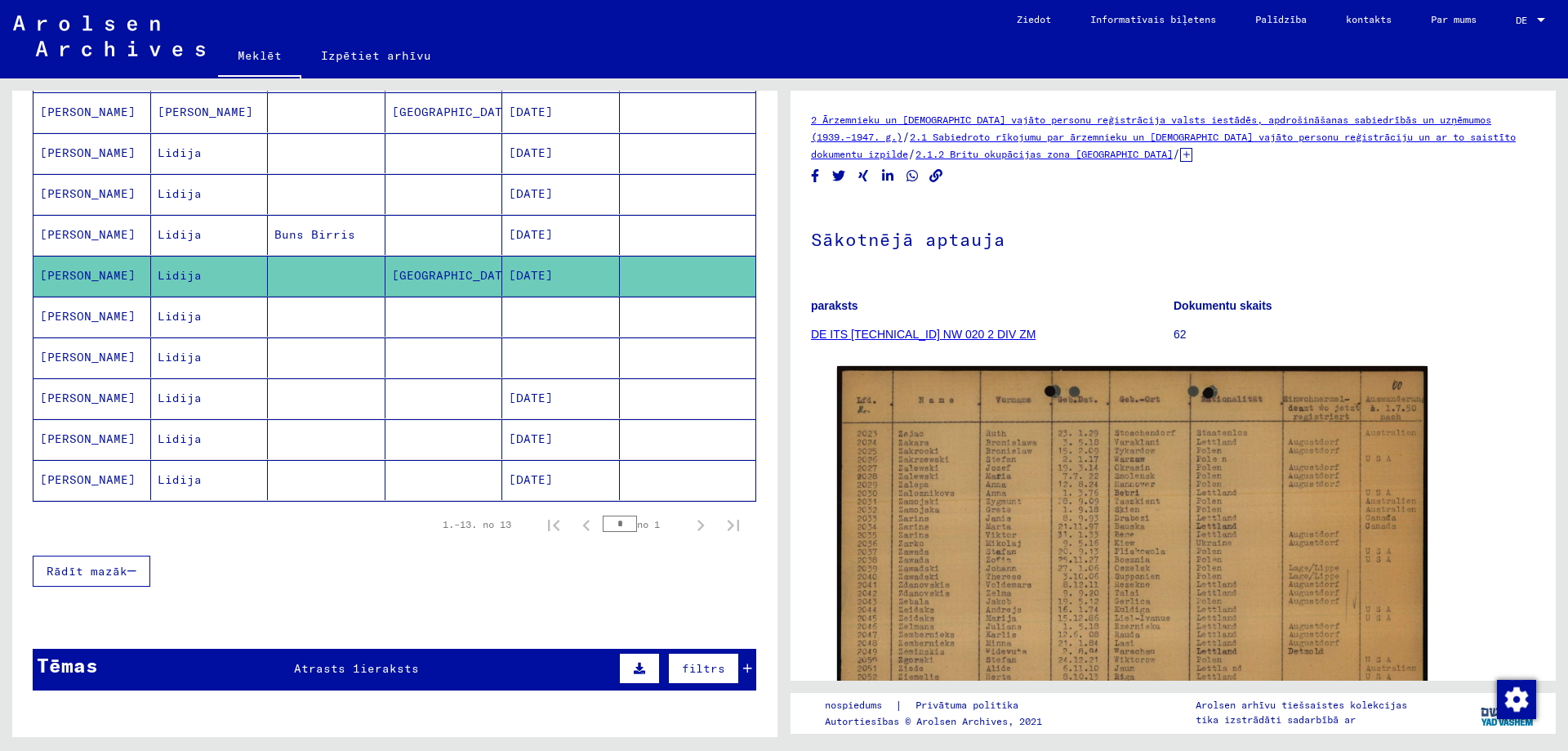
scroll to position [439, 0]
